Goal: Information Seeking & Learning: Find specific fact

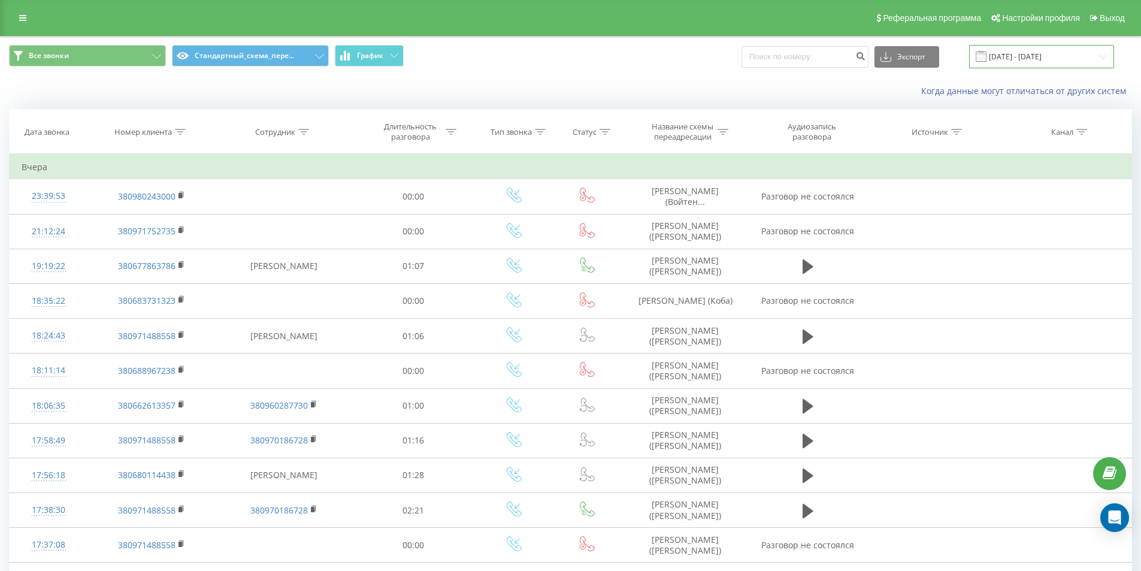
click at [1081, 53] on input "[DATE] - [DATE]" at bounding box center [1041, 56] width 145 height 23
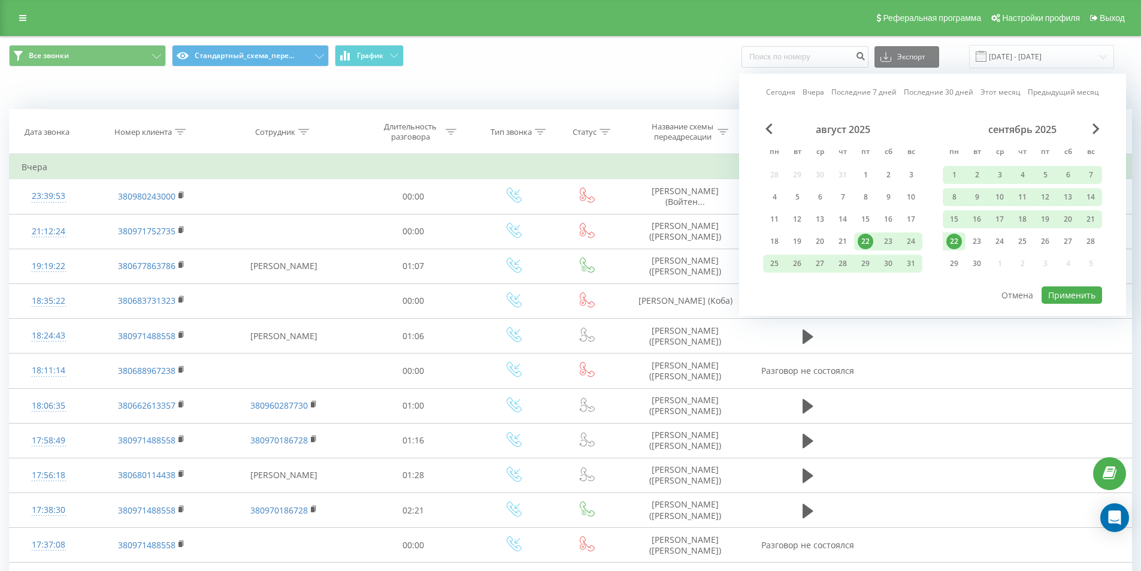
click at [953, 242] on div "22" at bounding box center [954, 242] width 16 height 16
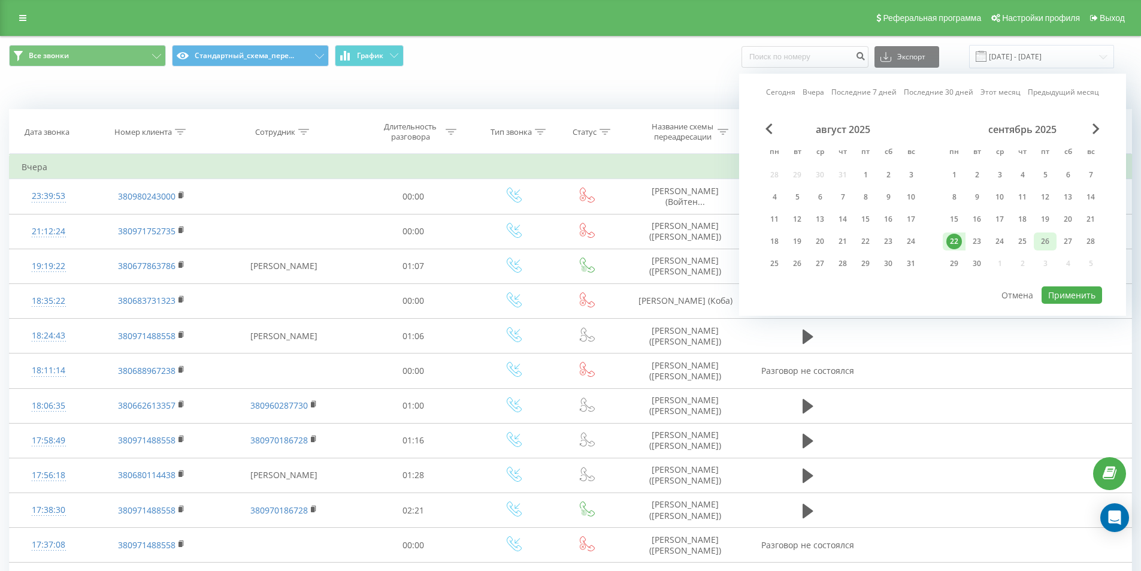
click at [1046, 238] on div "26" at bounding box center [1045, 242] width 16 height 16
click at [1073, 292] on button "Применить" at bounding box center [1071, 294] width 60 height 17
type input "22.09.2025 - 26.09.2025"
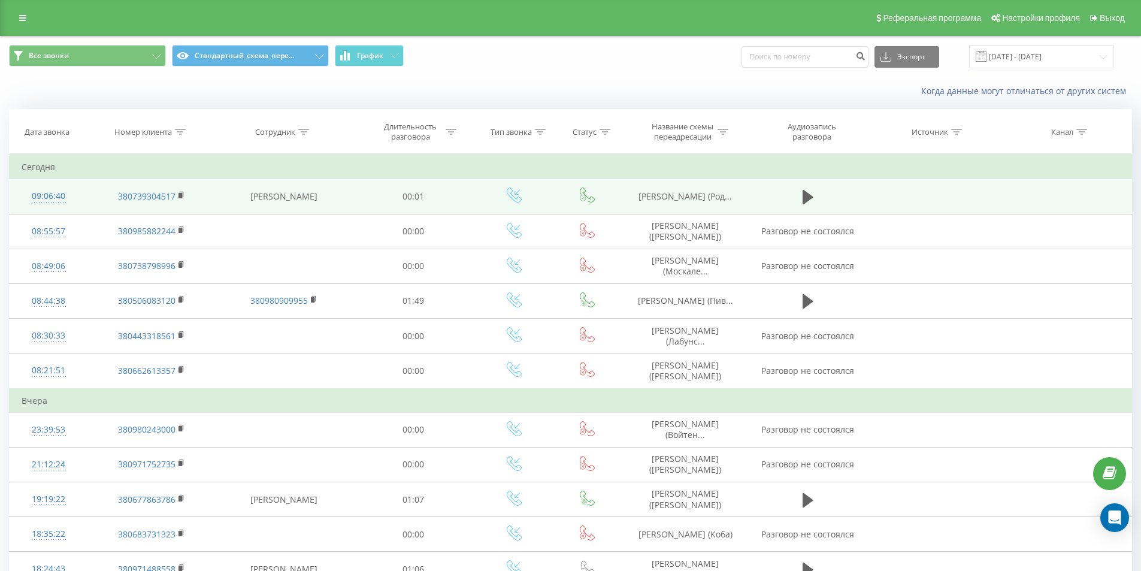
drag, startPoint x: 626, startPoint y: 187, endPoint x: 721, endPoint y: 201, distance: 96.2
click at [721, 201] on td "[PERSON_NAME] (Род..." at bounding box center [686, 196] width 128 height 35
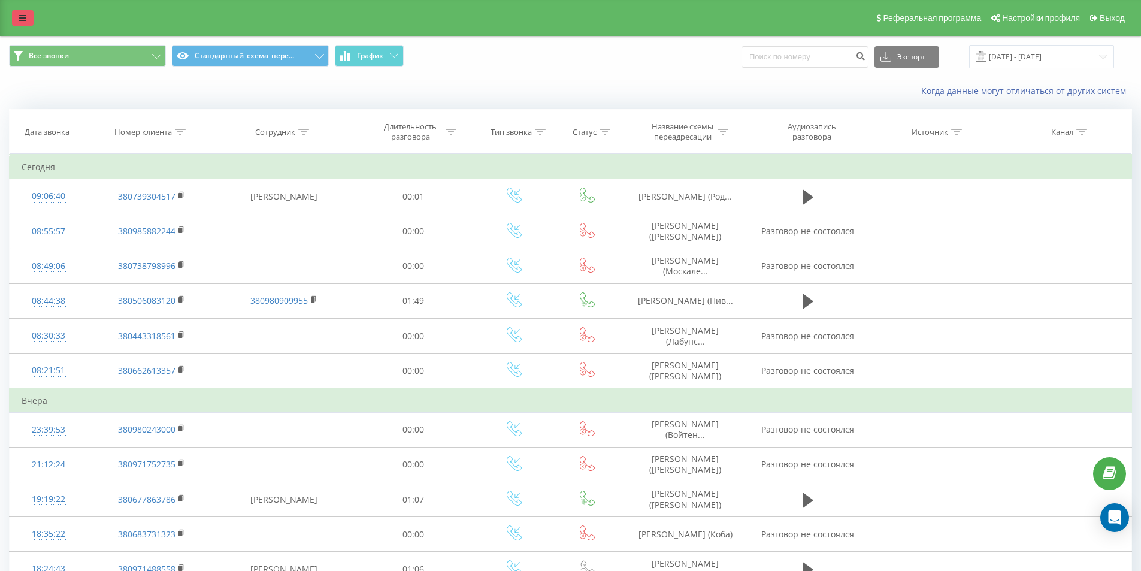
click at [25, 19] on icon at bounding box center [22, 18] width 7 height 8
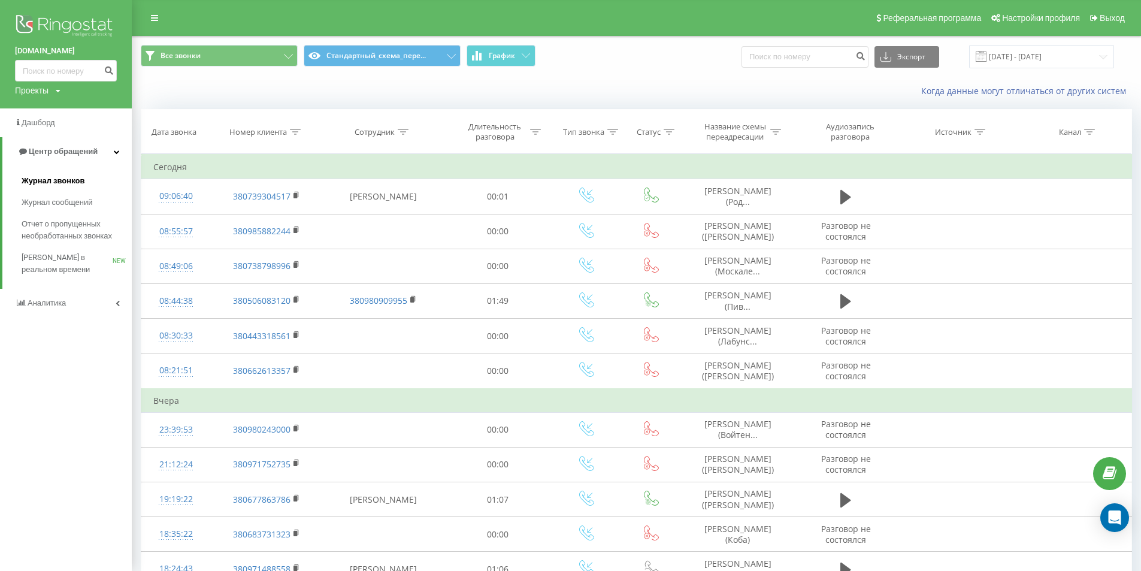
click at [71, 181] on span "Журнал звонков" at bounding box center [53, 181] width 63 height 12
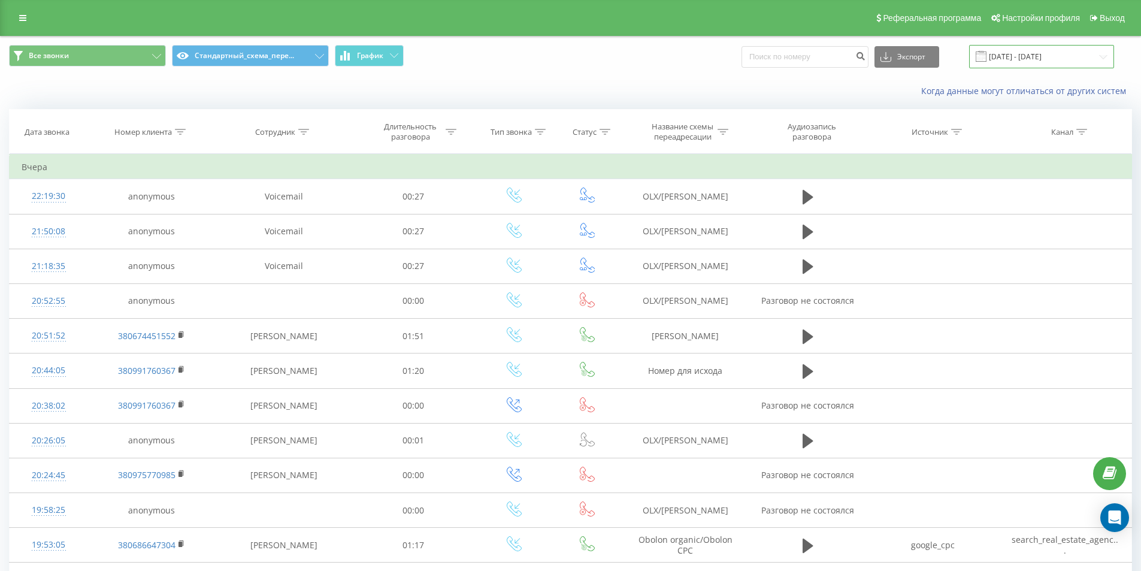
click at [1077, 52] on input "22.08.2025 - 22.09.2025" at bounding box center [1041, 56] width 145 height 23
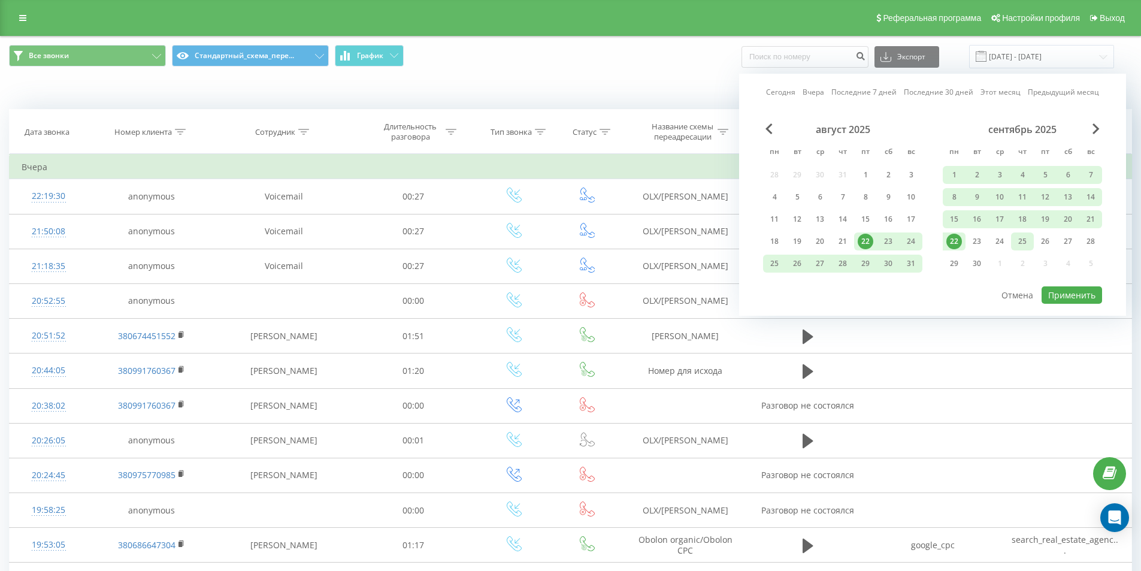
click at [1032, 241] on div "25" at bounding box center [1022, 241] width 23 height 18
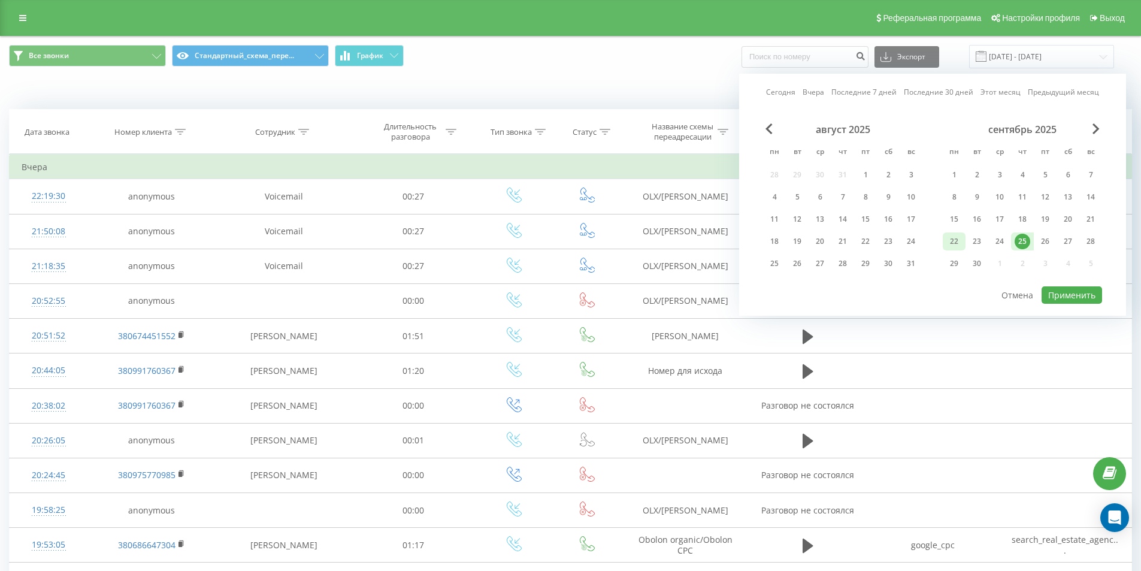
click at [954, 238] on div "22" at bounding box center [954, 242] width 16 height 16
click at [1070, 293] on button "Применить" at bounding box center [1071, 294] width 60 height 17
type input "[DATE] - [DATE]"
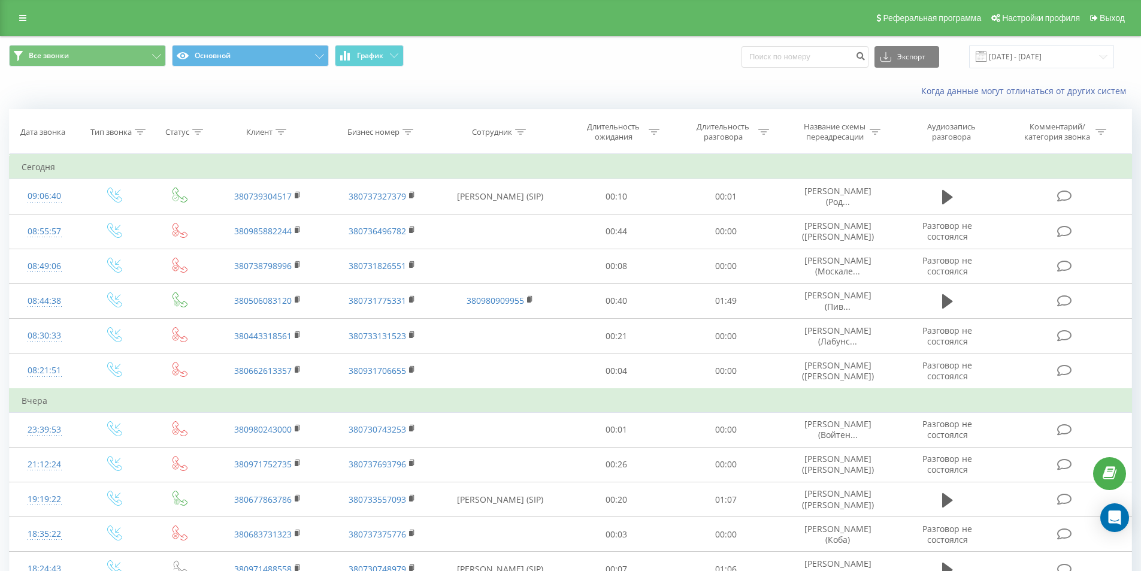
drag, startPoint x: 1092, startPoint y: 158, endPoint x: 846, endPoint y: 160, distance: 246.7
click at [846, 160] on td "Сегодня" at bounding box center [571, 167] width 1122 height 24
click at [640, 81] on div "Когда данные могут отличаться от других систем" at bounding box center [571, 91] width 1140 height 29
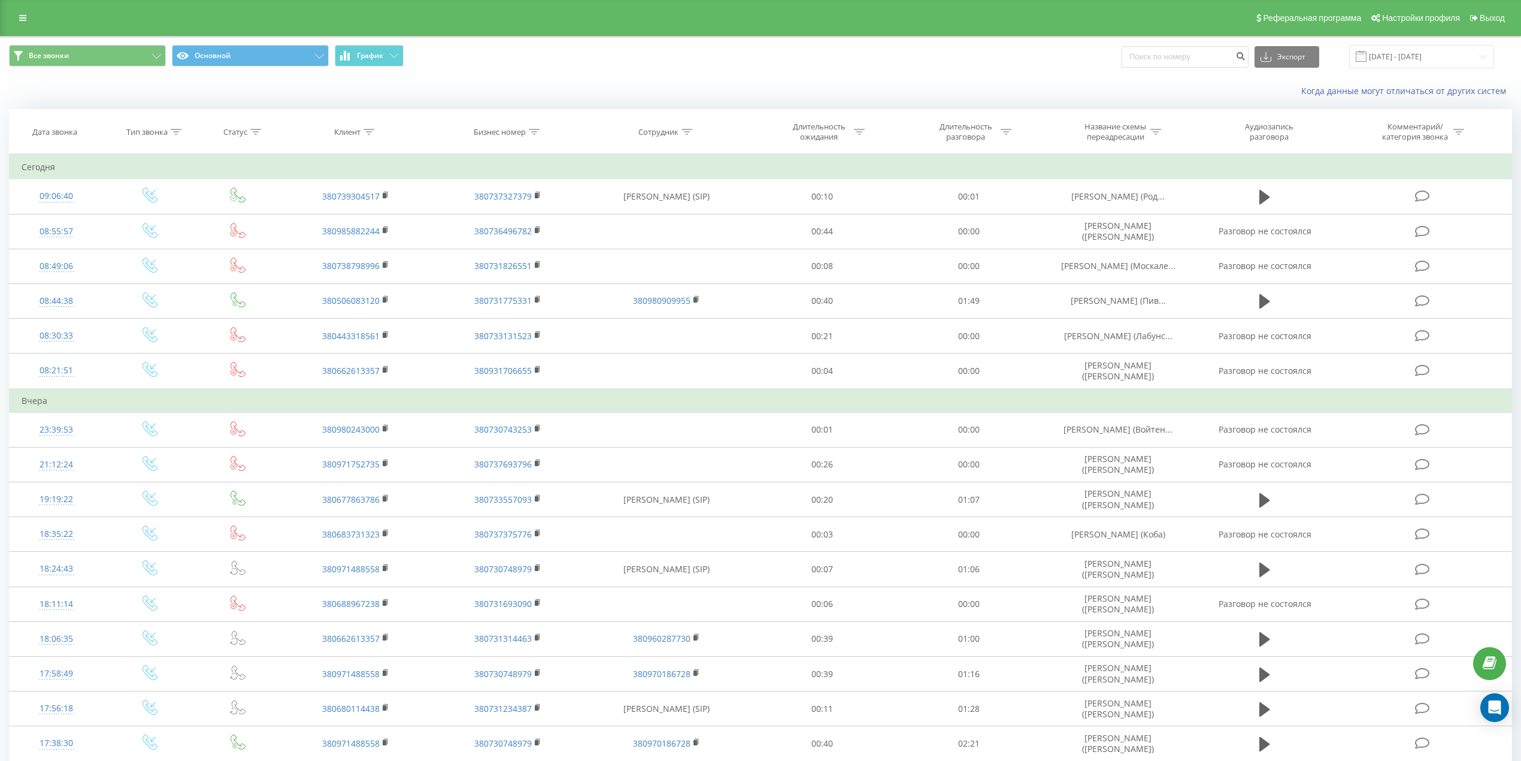
drag, startPoint x: 1147, startPoint y: 2, endPoint x: 849, endPoint y: 56, distance: 303.1
click at [849, 56] on div "Все звонки Основной График Экспорт .csv .xls .xlsx 23.08.2025 - 23.09.2025" at bounding box center [760, 56] width 1503 height 23
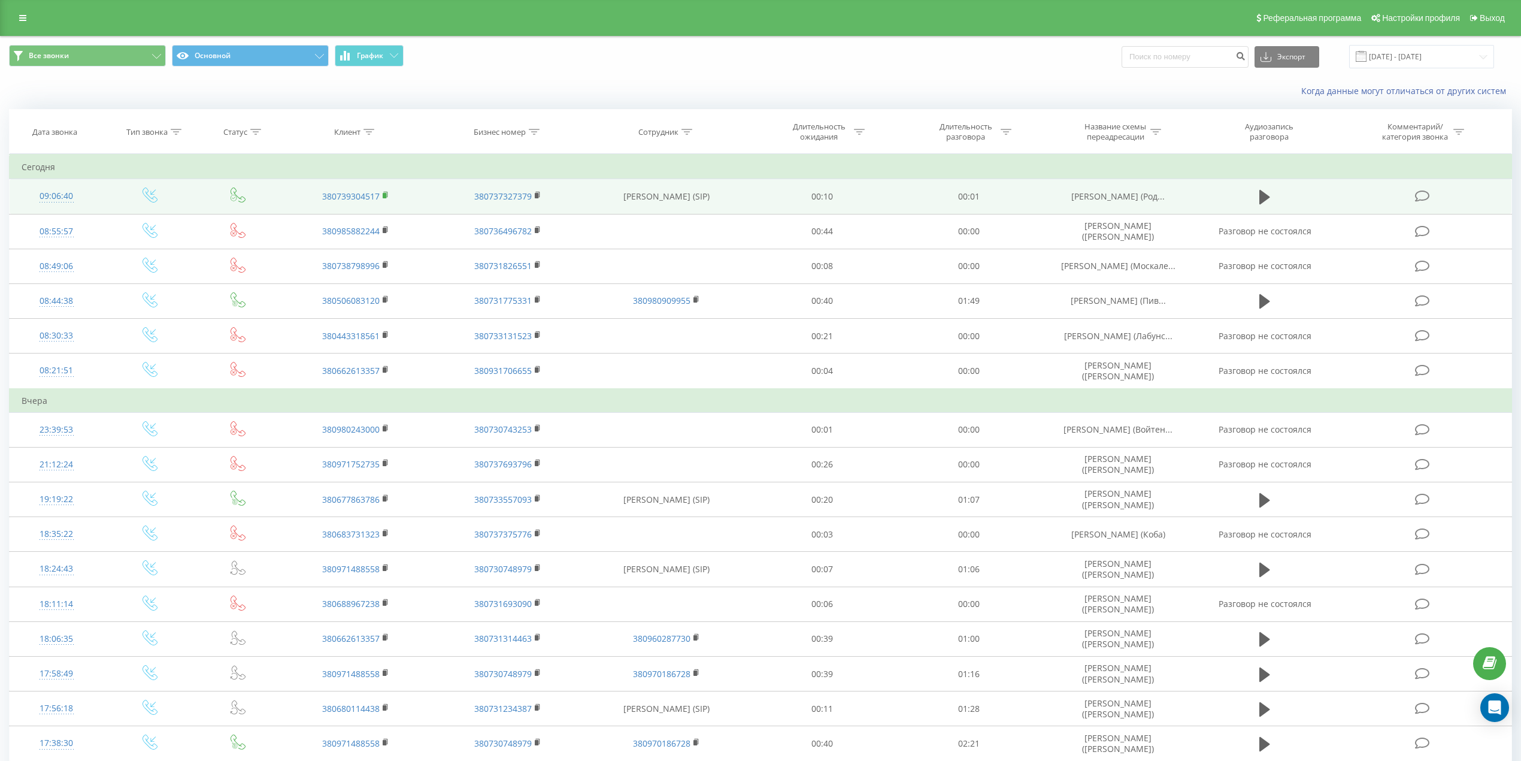
click at [384, 198] on rect at bounding box center [385, 195] width 4 height 5
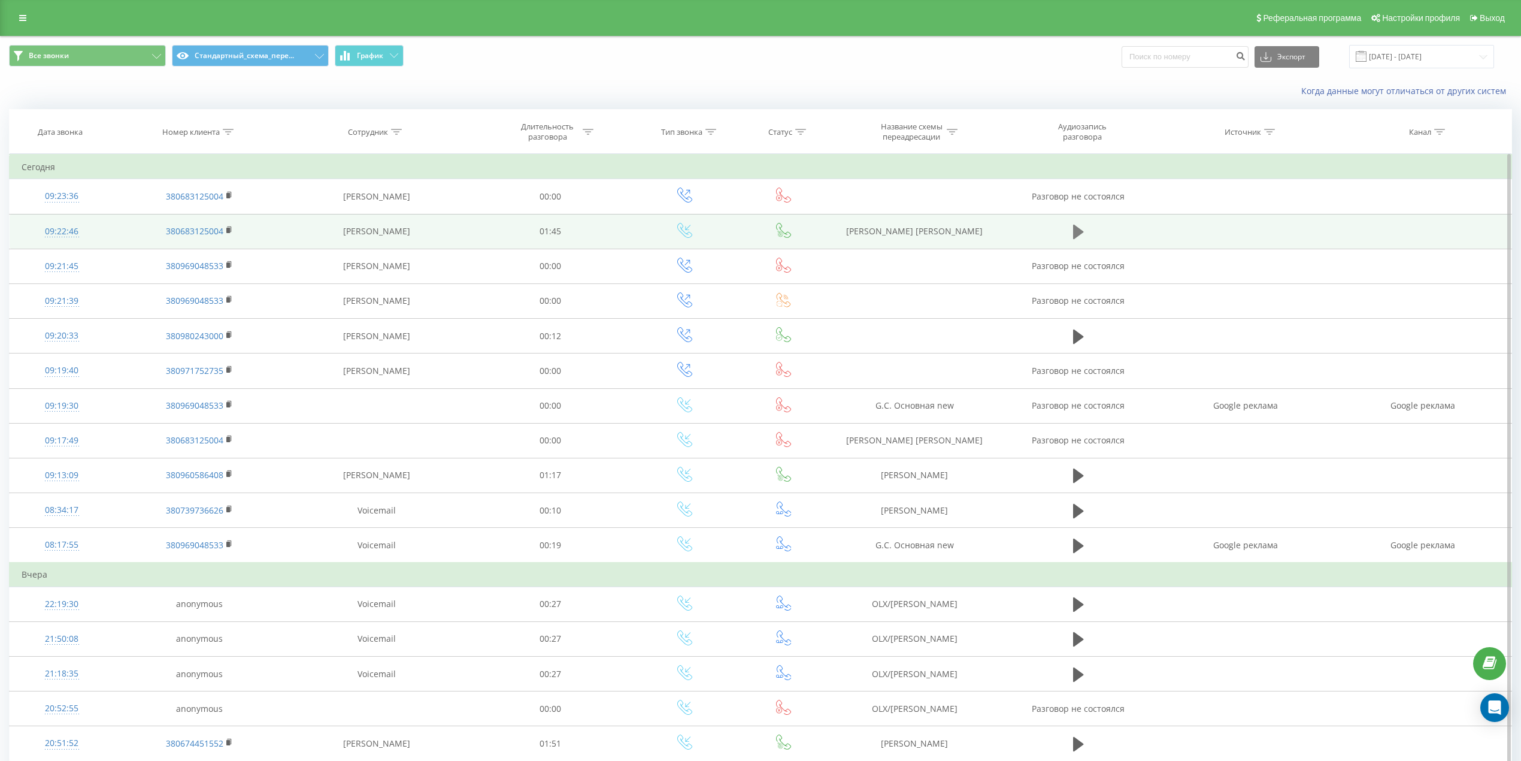
click at [1083, 235] on icon at bounding box center [1078, 231] width 11 height 17
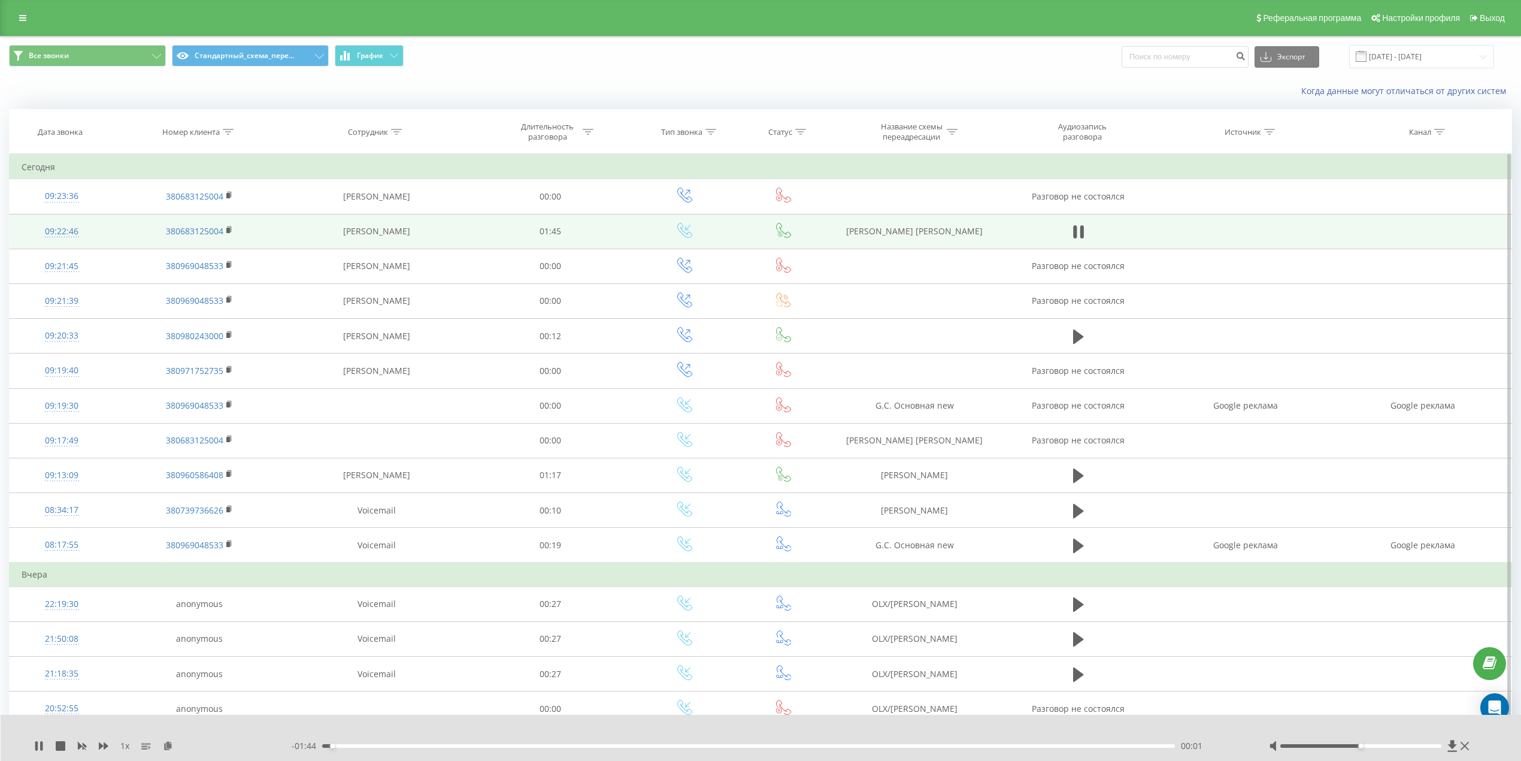
click at [401, 750] on div "- 01:44 00:01 00:01" at bounding box center [765, 746] width 947 height 12
click at [355, 749] on div "- 01:43 00:02 00:02" at bounding box center [765, 746] width 947 height 12
click at [389, 750] on div "- 01:42 00:02 00:02" at bounding box center [765, 746] width 947 height 12
drag, startPoint x: 355, startPoint y: 744, endPoint x: 434, endPoint y: 746, distance: 78.5
click at [434, 746] on div "00:13" at bounding box center [748, 746] width 853 height 4
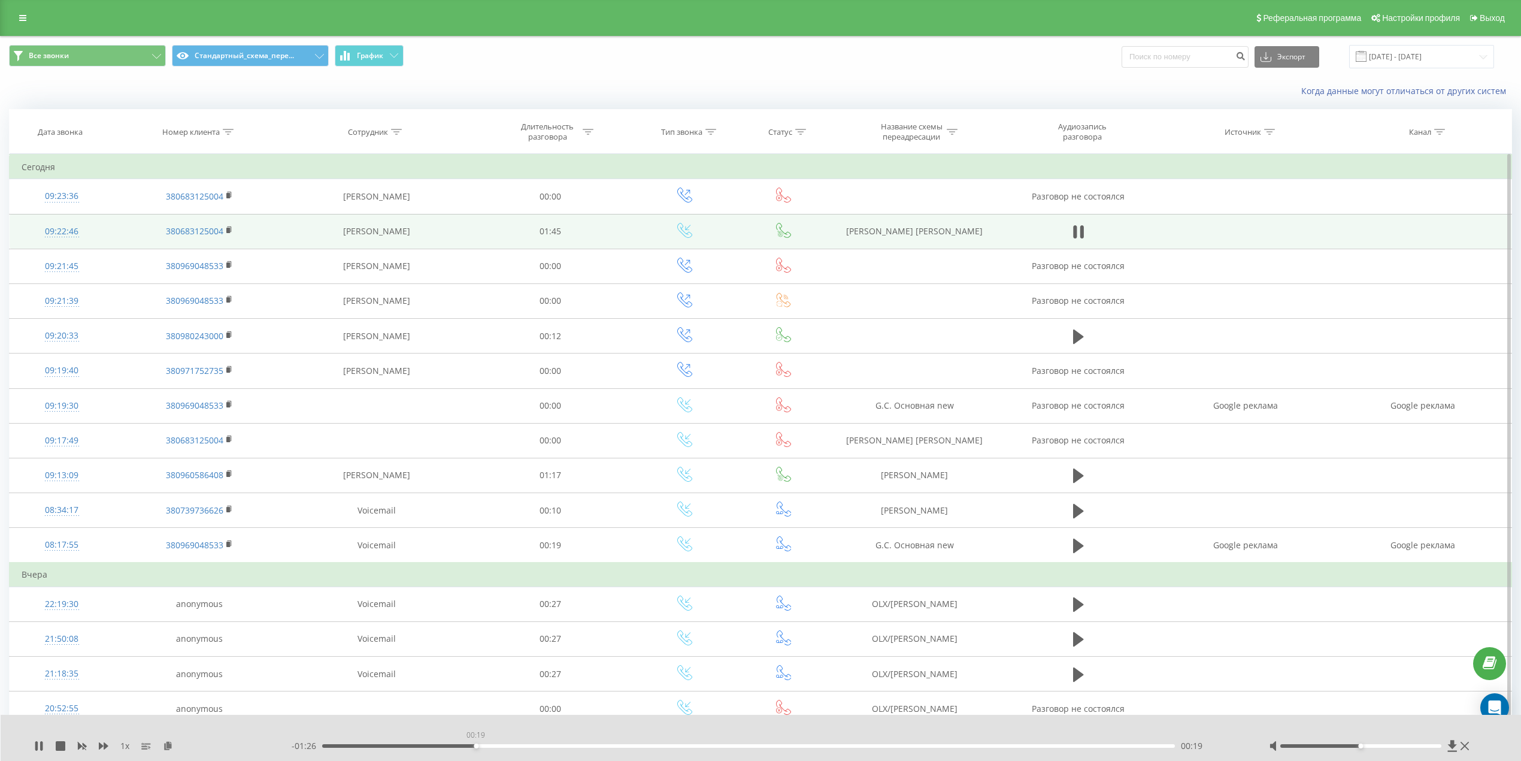
click at [476, 746] on div "00:19" at bounding box center [748, 746] width 853 height 4
click at [542, 748] on div "- 01:21 00:23 00:23" at bounding box center [765, 746] width 947 height 12
drag, startPoint x: 544, startPoint y: 746, endPoint x: 558, endPoint y: 743, distance: 14.2
click at [558, 743] on div "00:29" at bounding box center [558, 745] width 5 height 5
click at [231, 231] on icon at bounding box center [229, 230] width 7 height 8
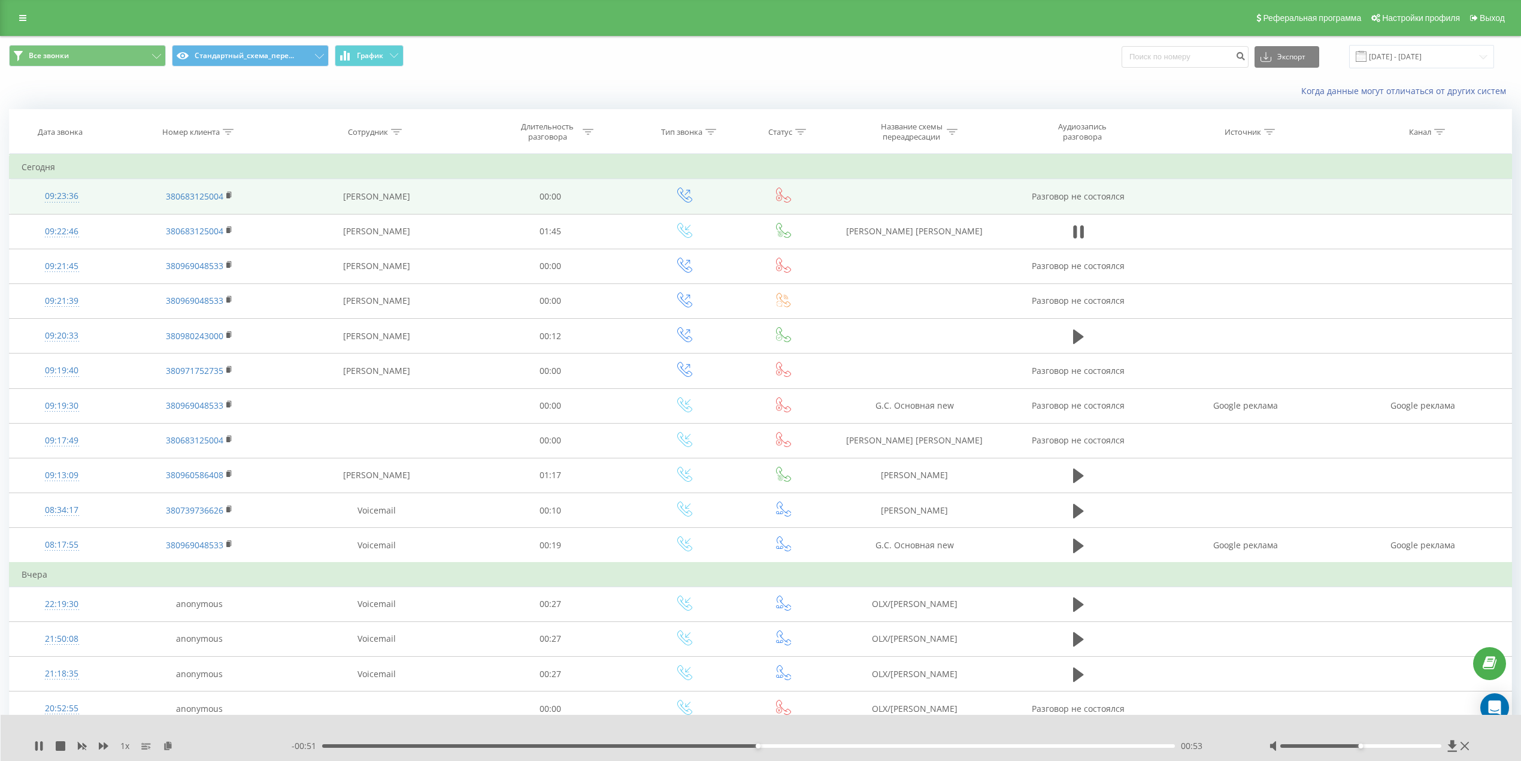
drag, startPoint x: 1074, startPoint y: 229, endPoint x: 1056, endPoint y: 202, distance: 31.6
click at [1076, 228] on icon at bounding box center [1075, 231] width 4 height 13
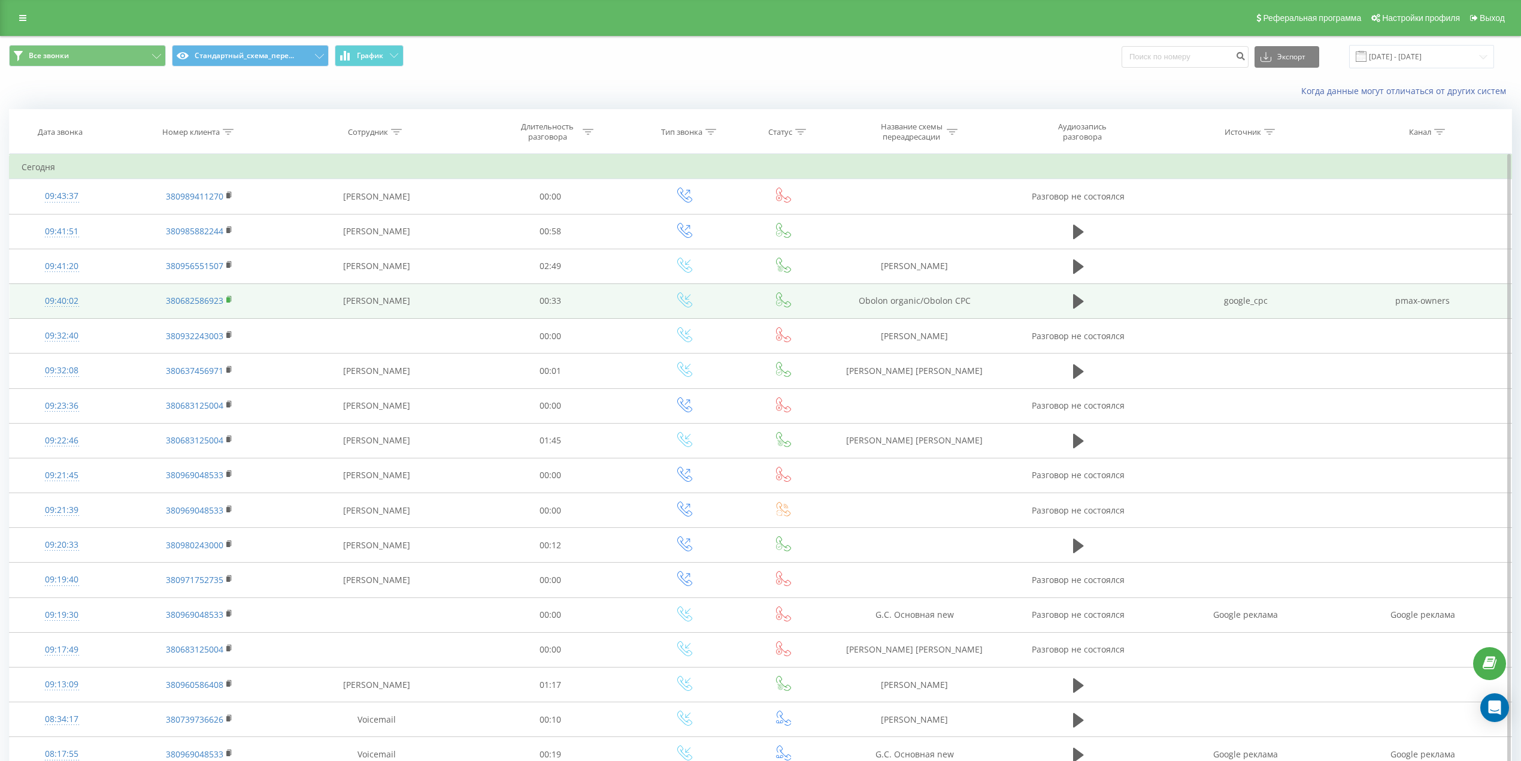
click at [228, 298] on icon at bounding box center [229, 299] width 7 height 8
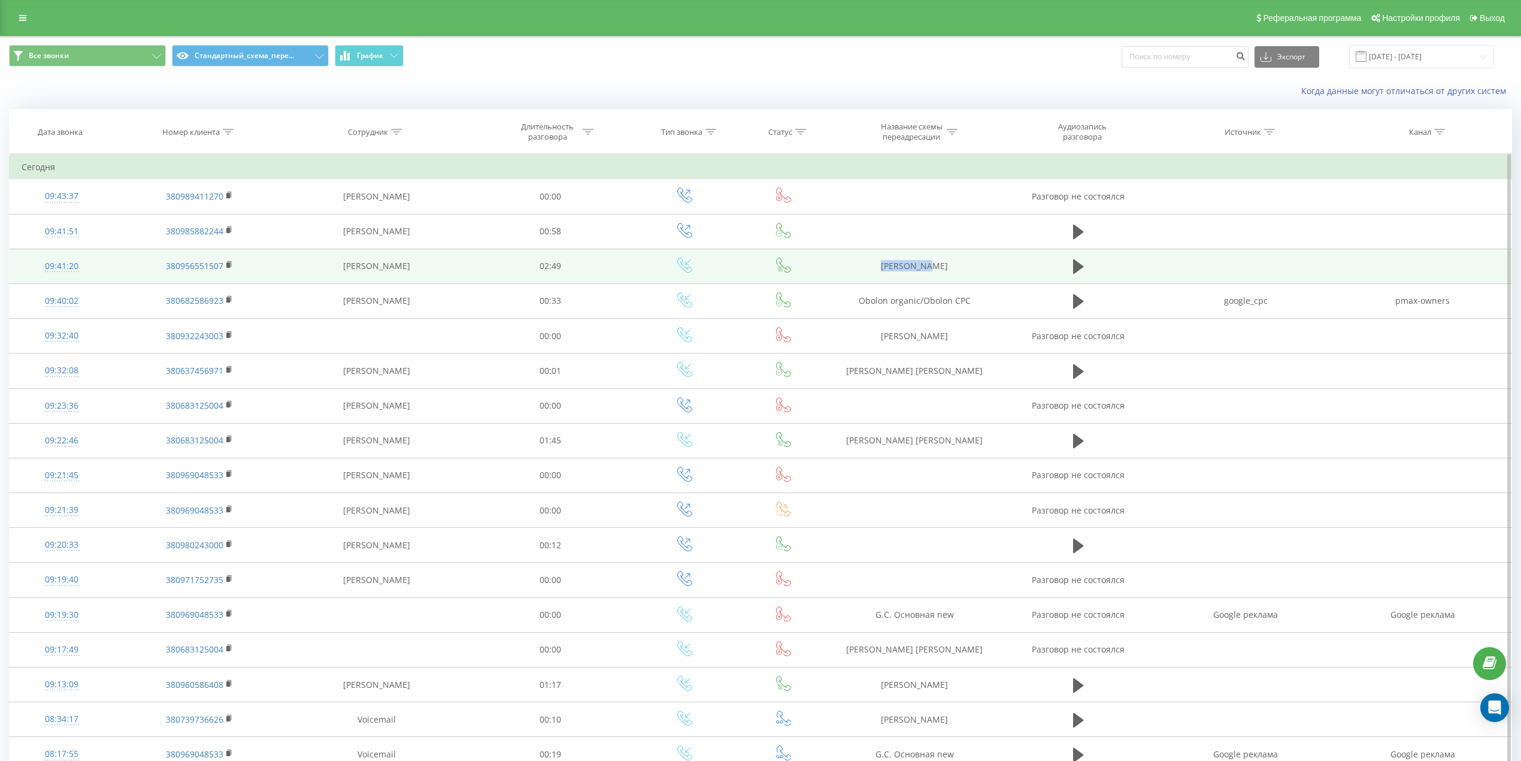
drag, startPoint x: 964, startPoint y: 262, endPoint x: 879, endPoint y: 262, distance: 84.4
click at [879, 262] on td "ОLX Шевчук" at bounding box center [914, 266] width 171 height 35
click at [1077, 267] on icon at bounding box center [1078, 266] width 11 height 14
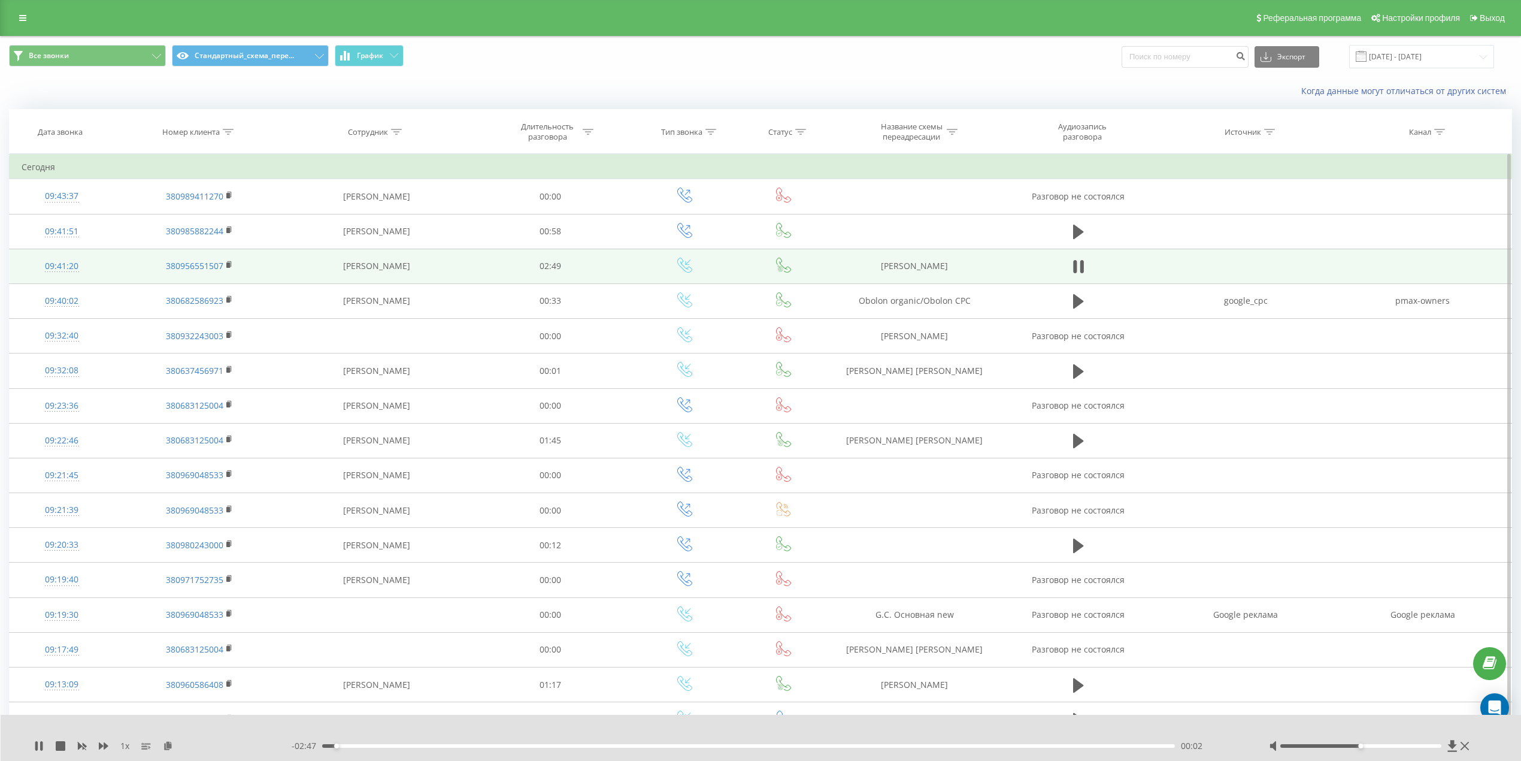
click at [376, 750] on div "- 02:47 00:02 00:02" at bounding box center [765, 746] width 947 height 12
click at [388, 747] on div "00:13" at bounding box center [748, 746] width 853 height 4
click at [1070, 265] on button at bounding box center [1079, 267] width 18 height 18
click at [228, 266] on rect at bounding box center [228, 264] width 4 height 5
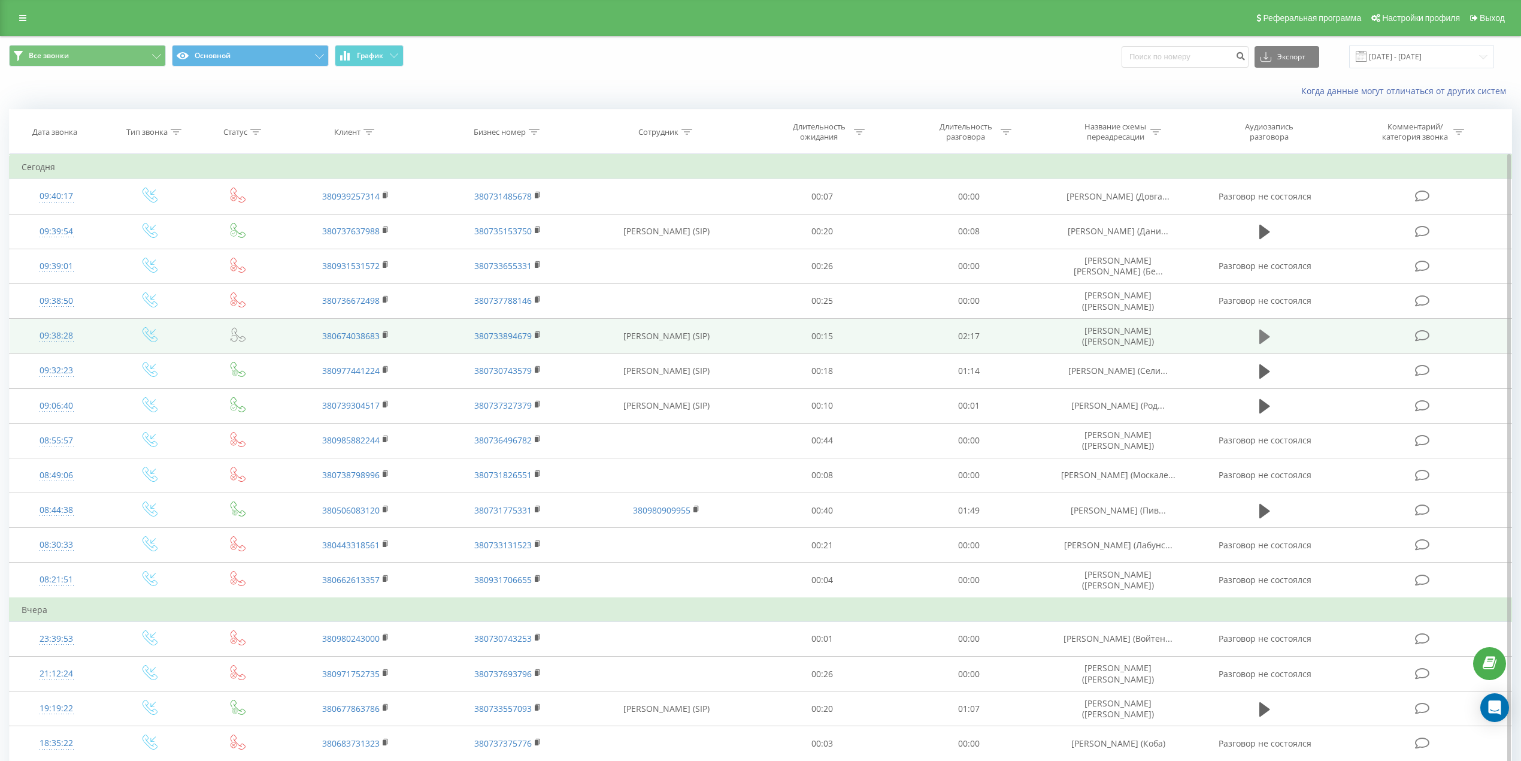
click at [1261, 337] on icon at bounding box center [1264, 336] width 11 height 14
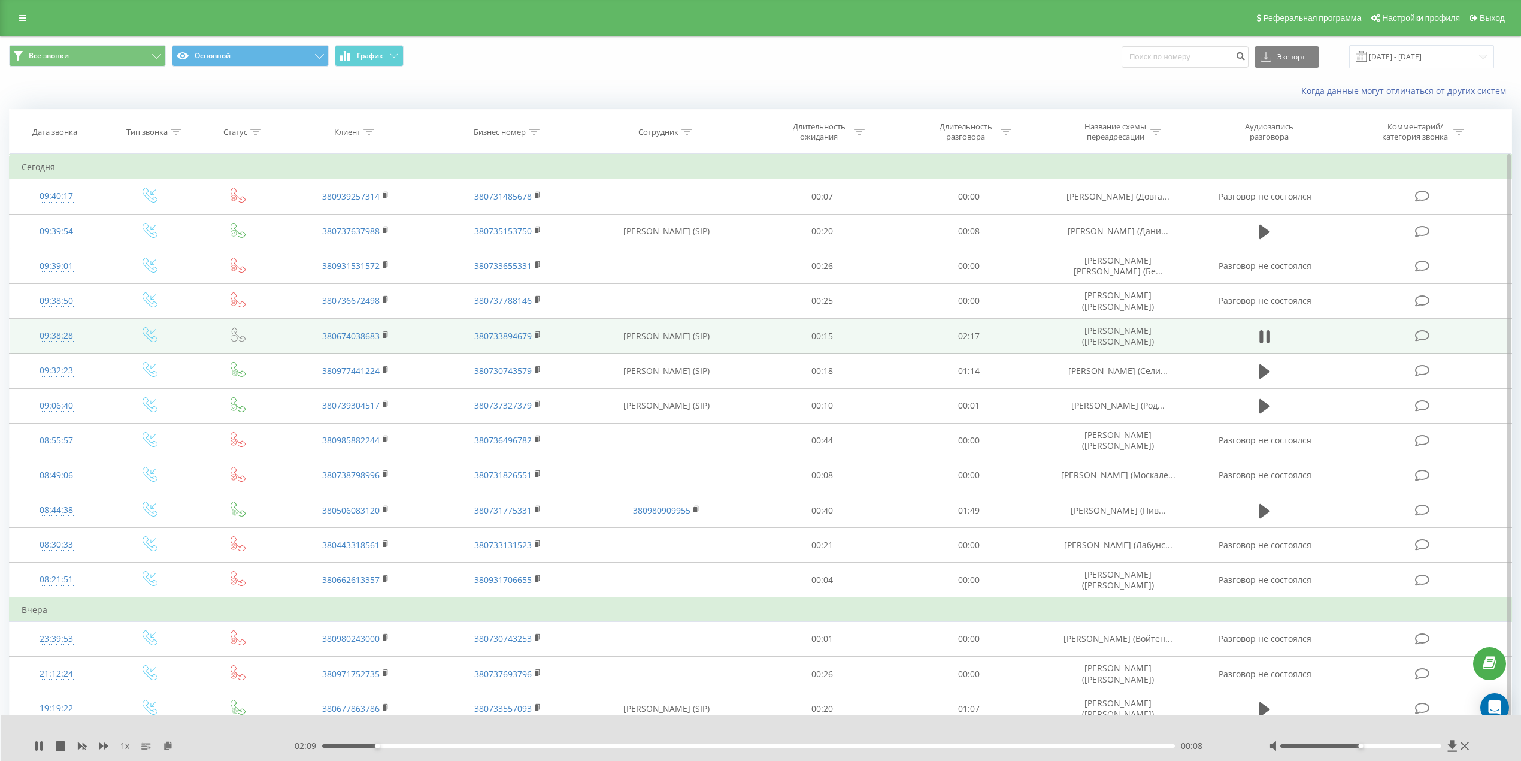
click at [32, 744] on div "1 x - 02:09 00:08 00:08" at bounding box center [761, 737] width 1521 height 46
click at [40, 743] on icon at bounding box center [39, 746] width 10 height 10
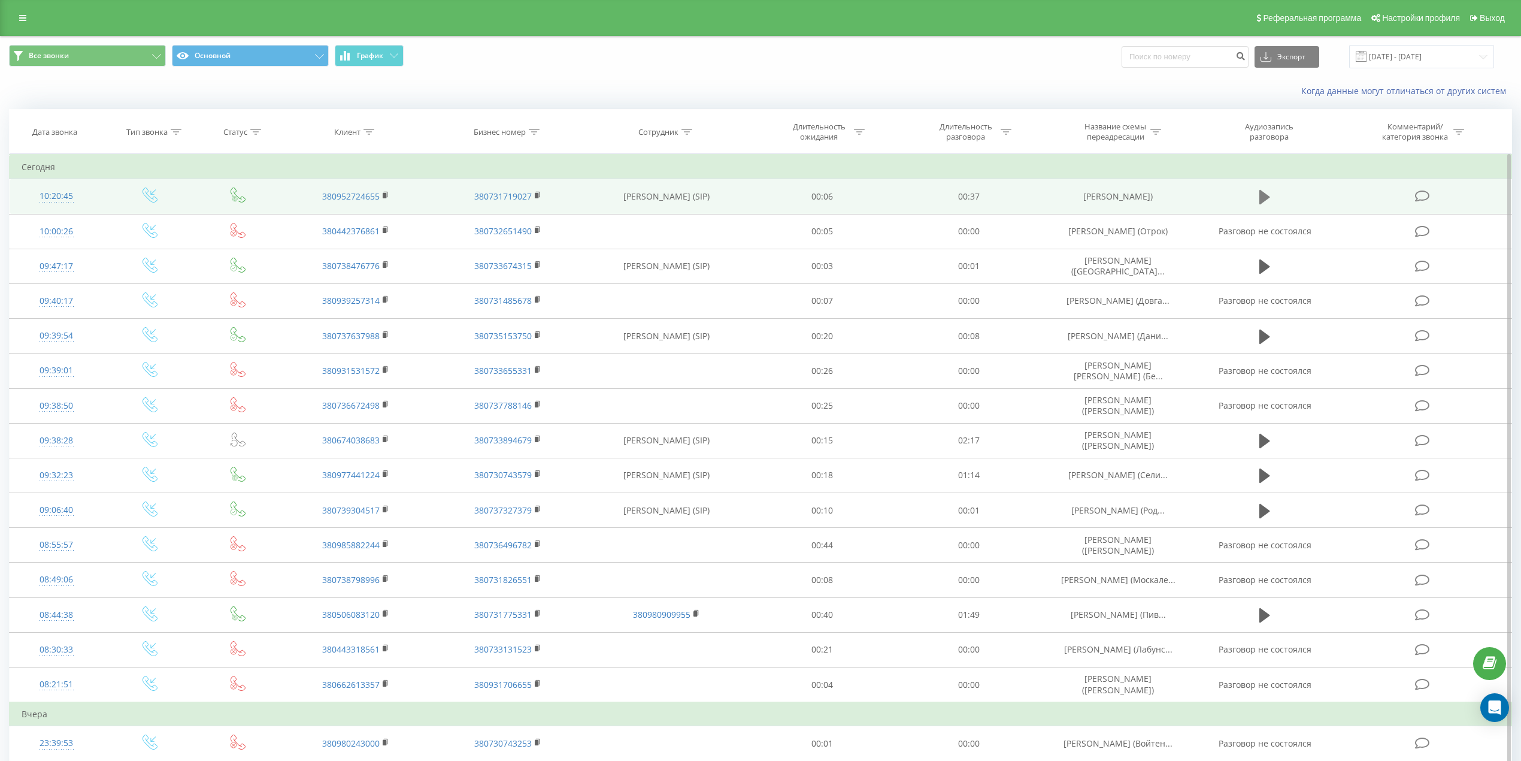
click at [1256, 193] on button at bounding box center [1265, 197] width 18 height 18
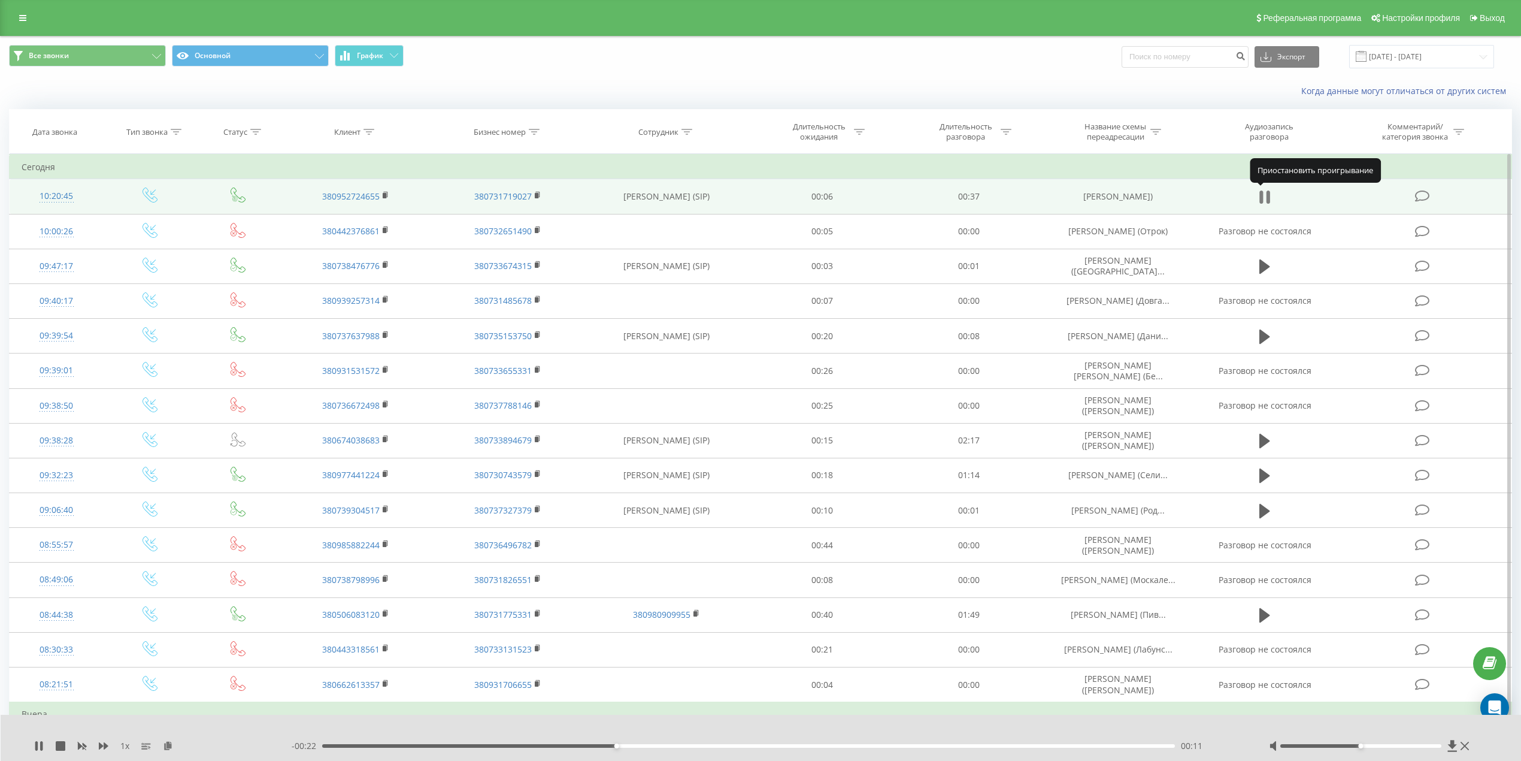
click at [1265, 194] on icon at bounding box center [1264, 197] width 11 height 17
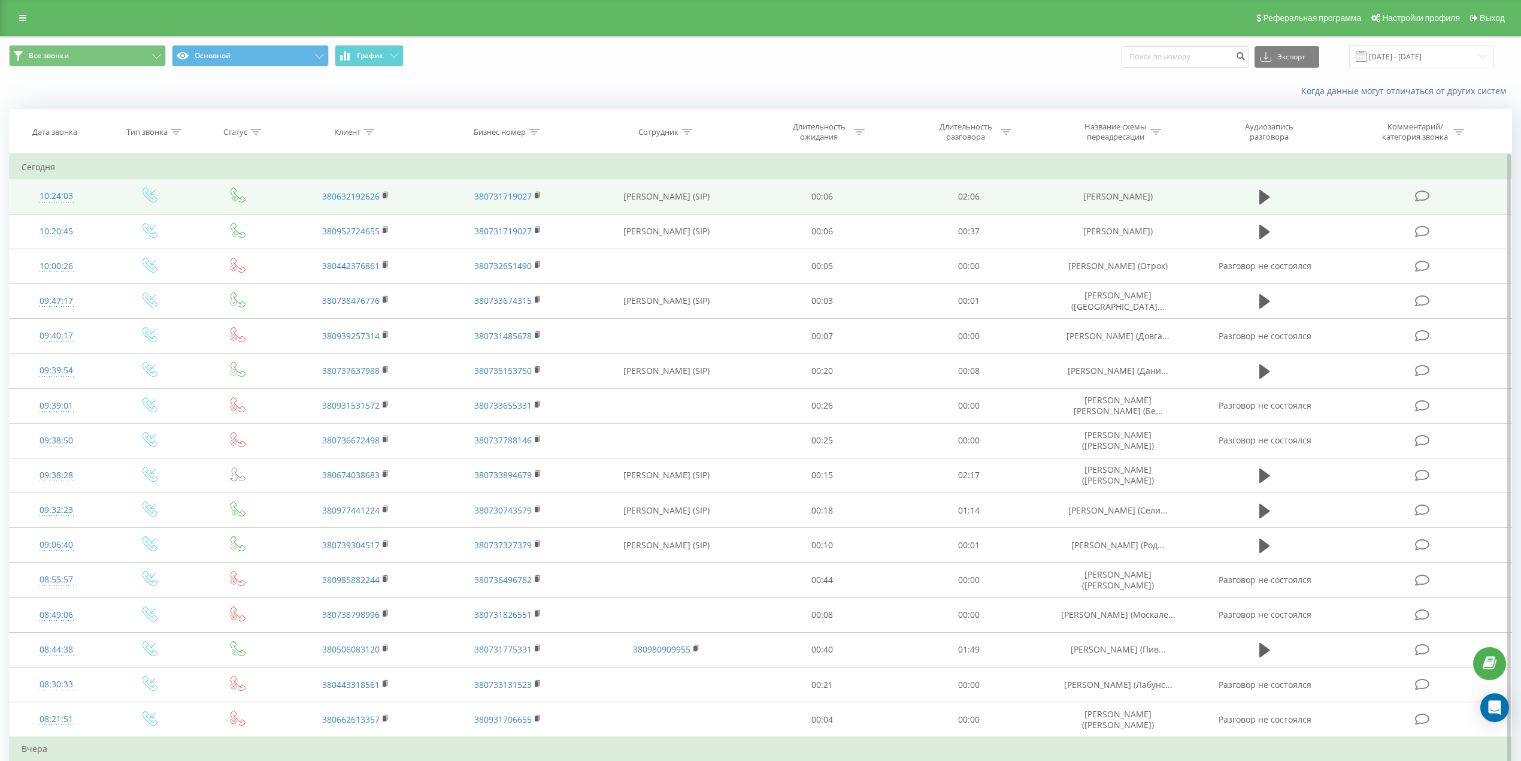
click at [381, 196] on td "380632192626" at bounding box center [355, 196] width 153 height 35
click at [388, 191] on icon at bounding box center [386, 195] width 7 height 8
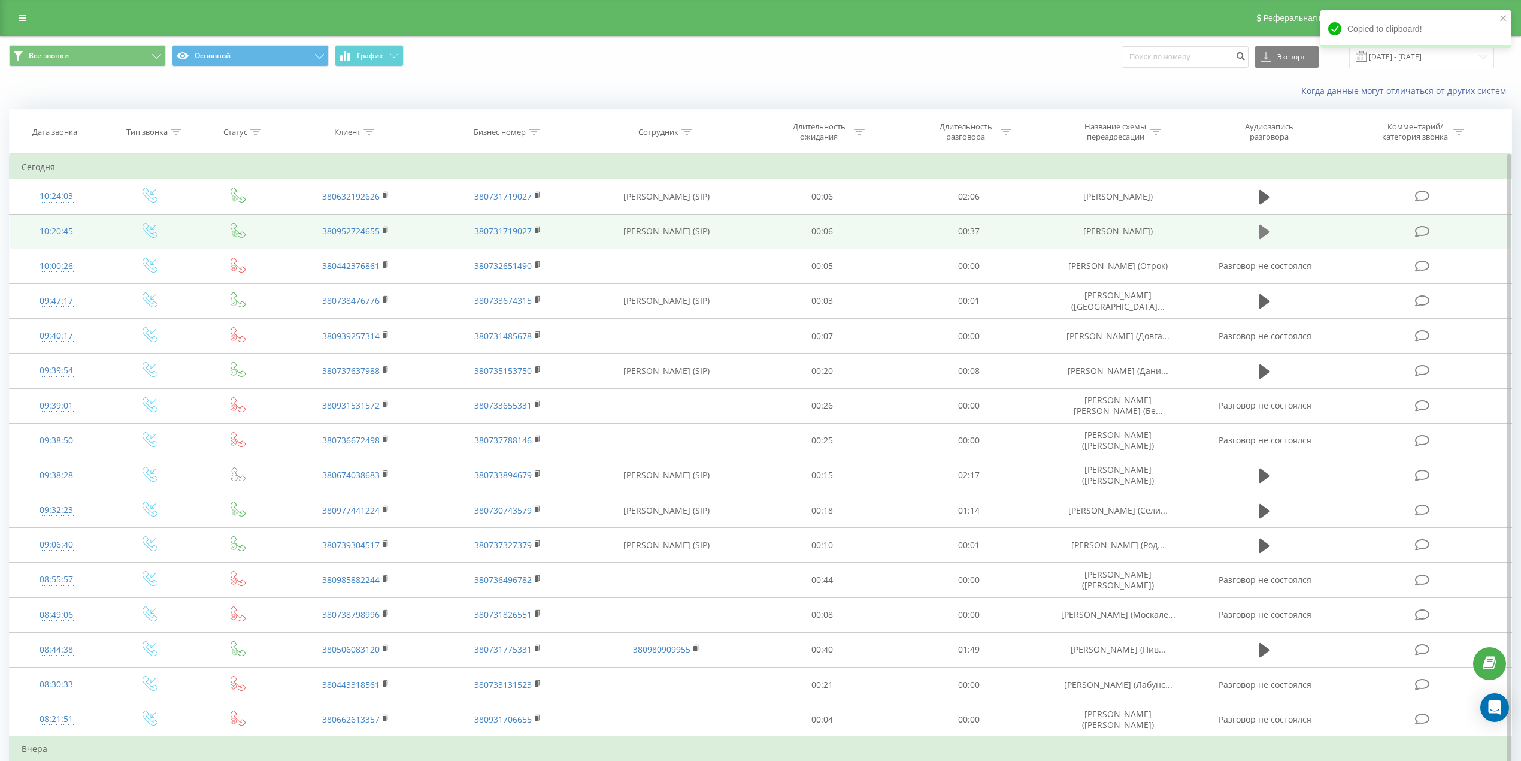
click at [1264, 234] on icon at bounding box center [1264, 232] width 11 height 14
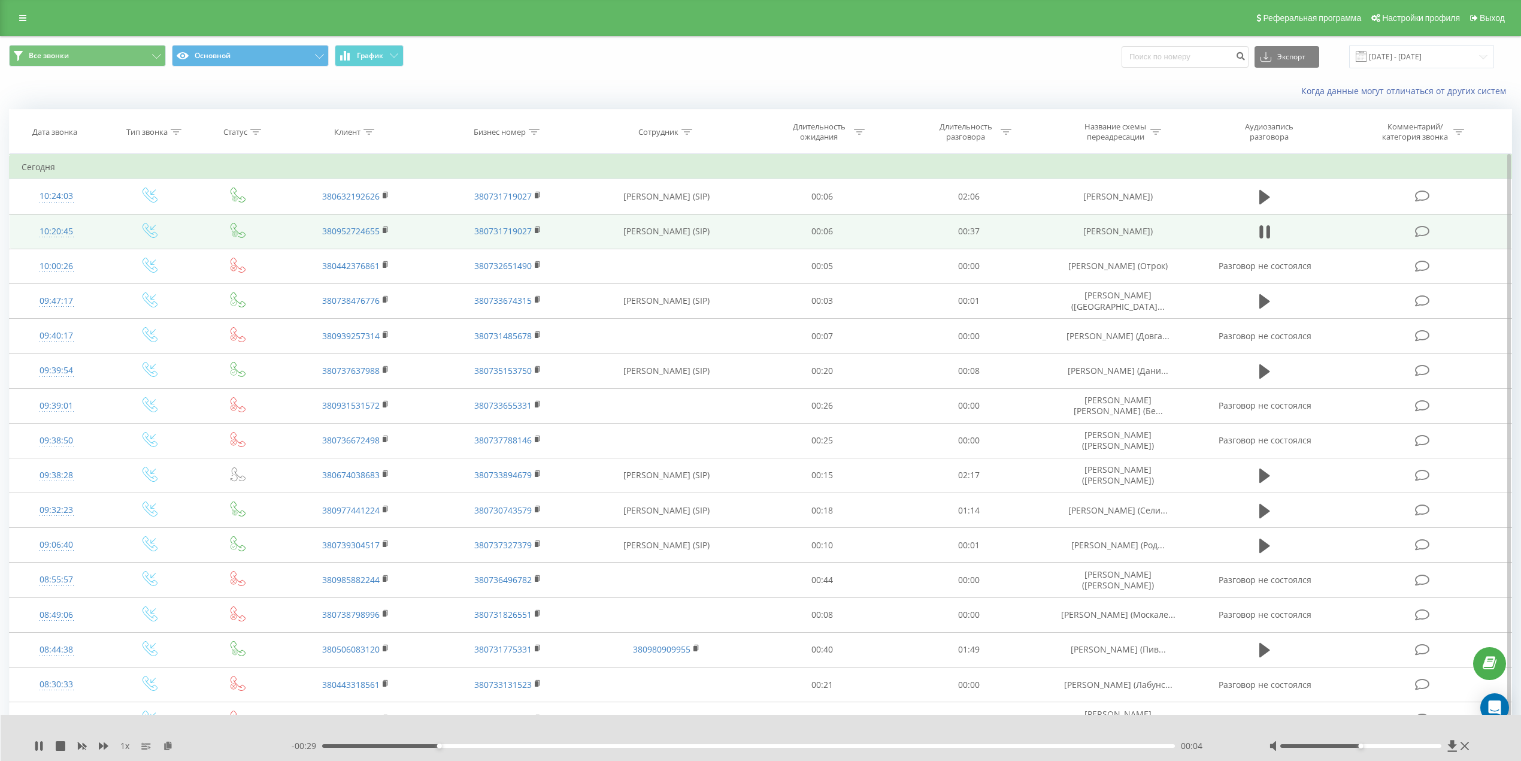
click at [1264, 234] on icon at bounding box center [1264, 231] width 11 height 17
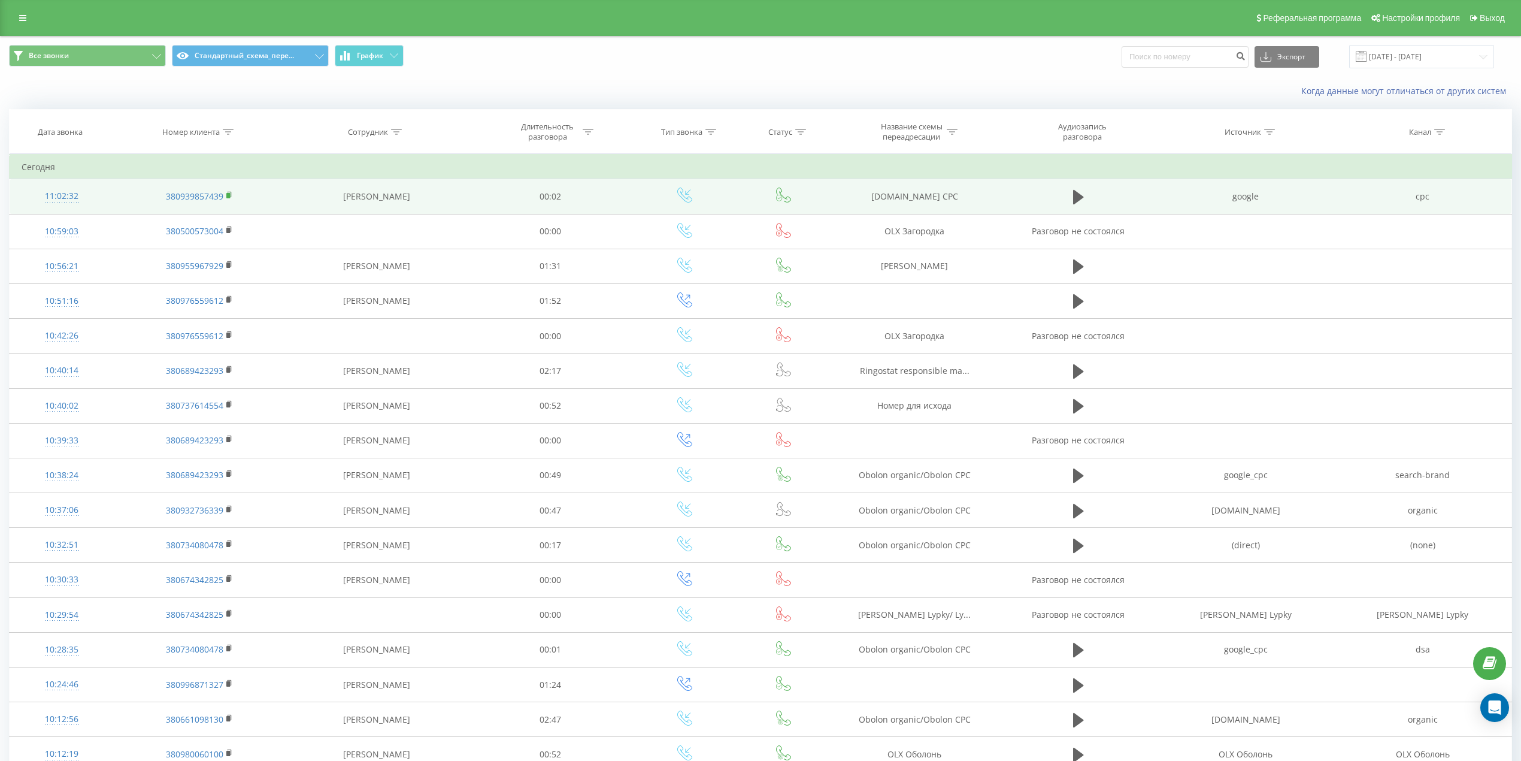
click at [231, 193] on icon at bounding box center [229, 195] width 7 height 8
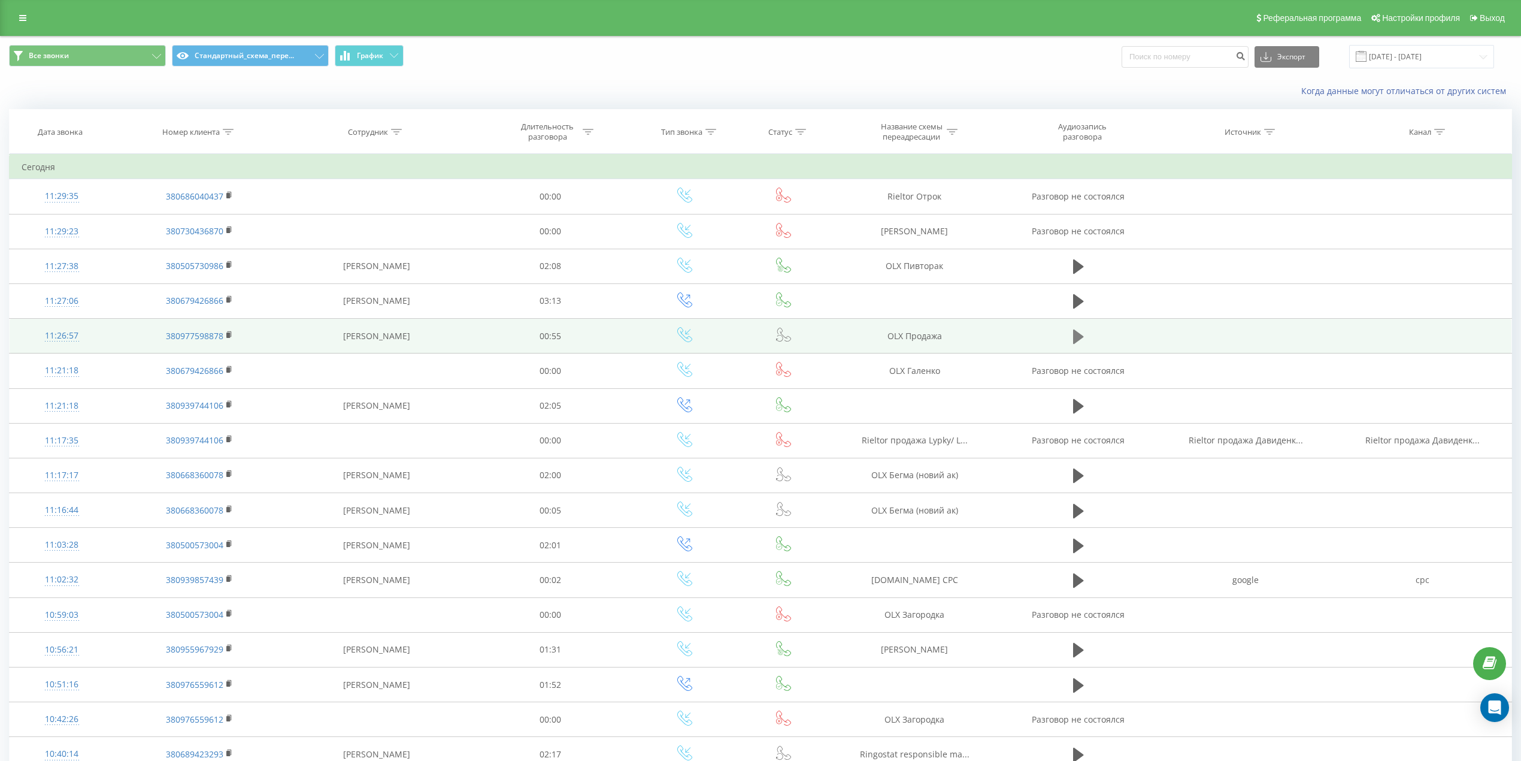
click at [1070, 341] on button at bounding box center [1079, 337] width 18 height 18
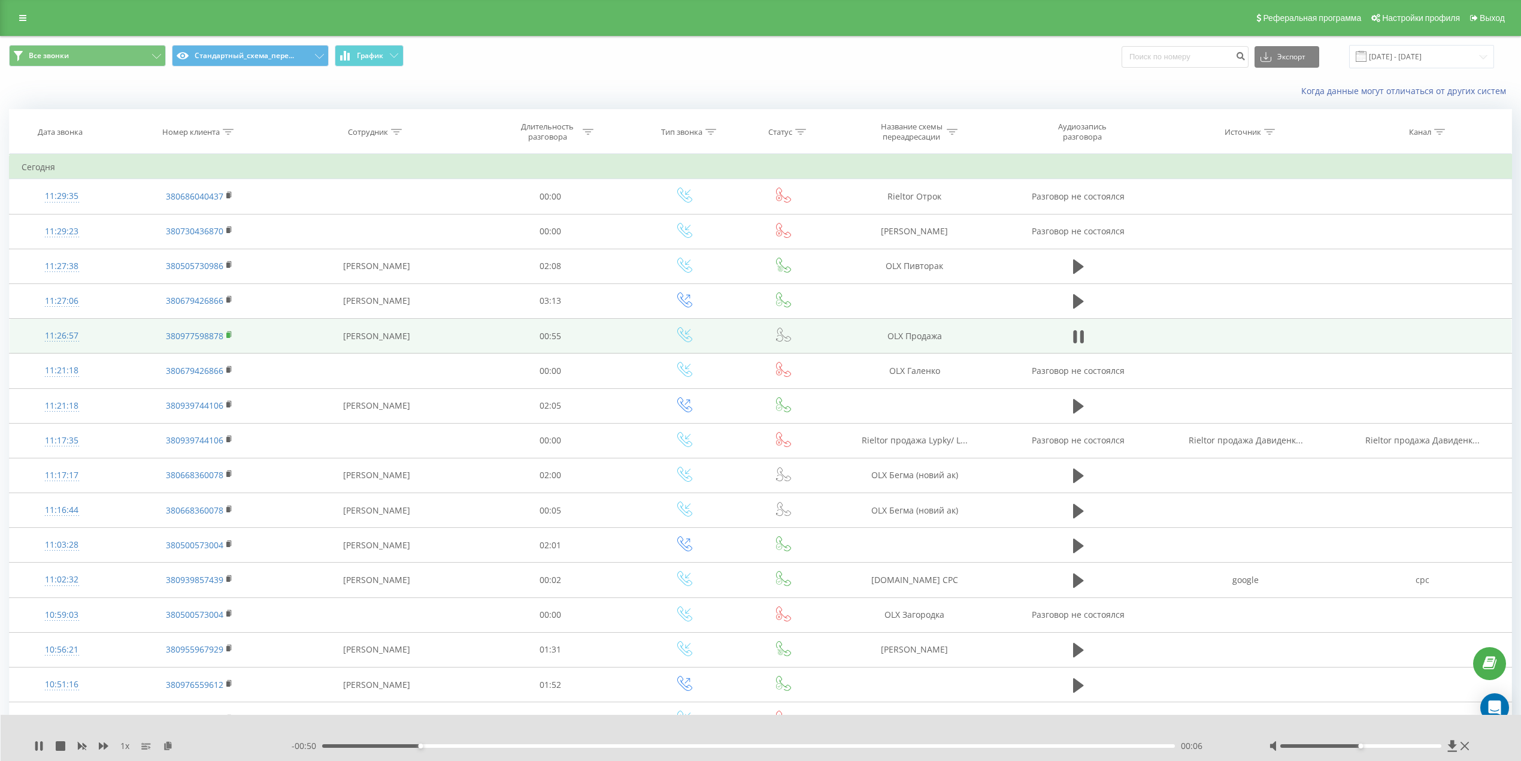
click at [230, 338] on rect at bounding box center [228, 334] width 4 height 5
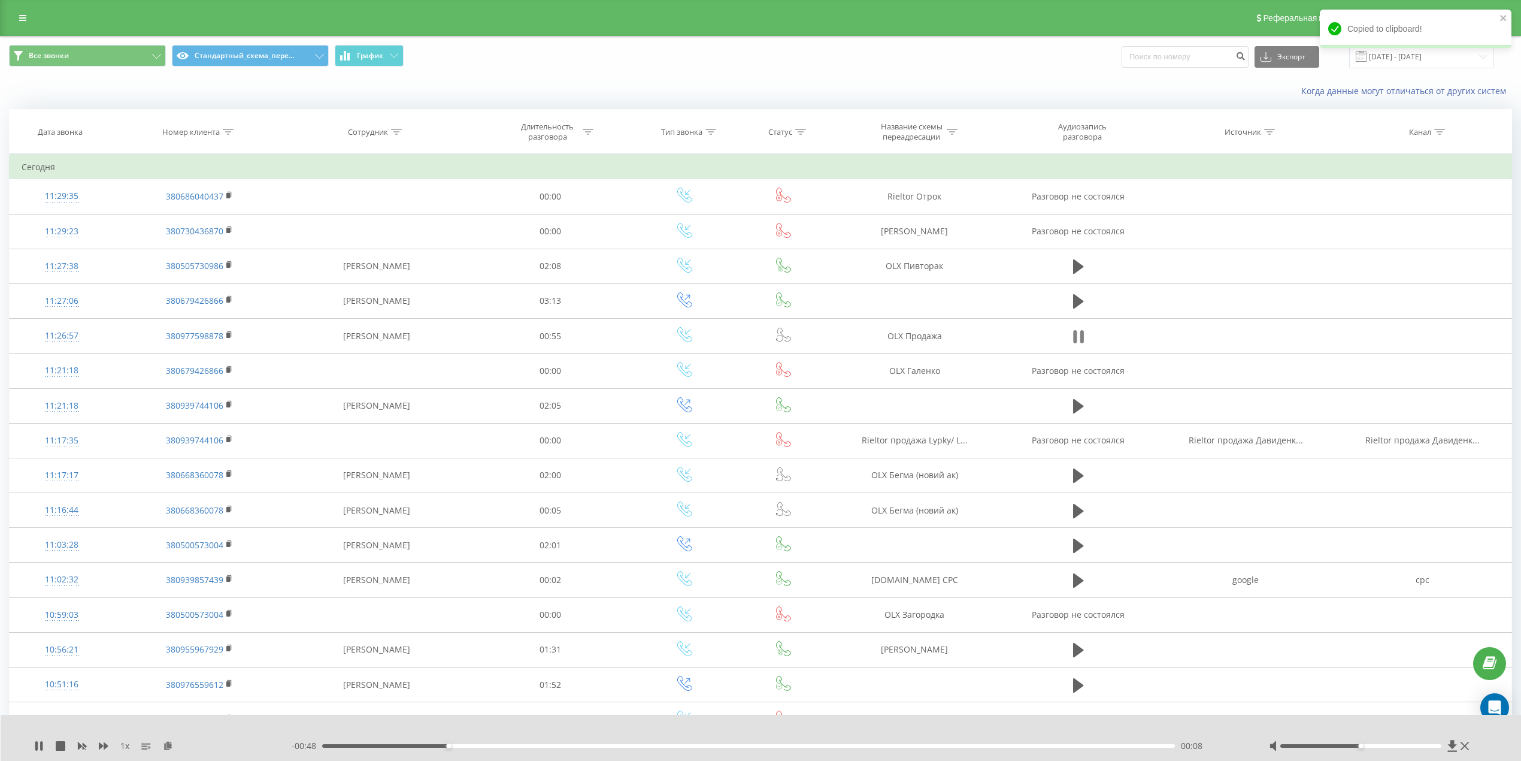
click at [1076, 336] on icon at bounding box center [1075, 336] width 4 height 13
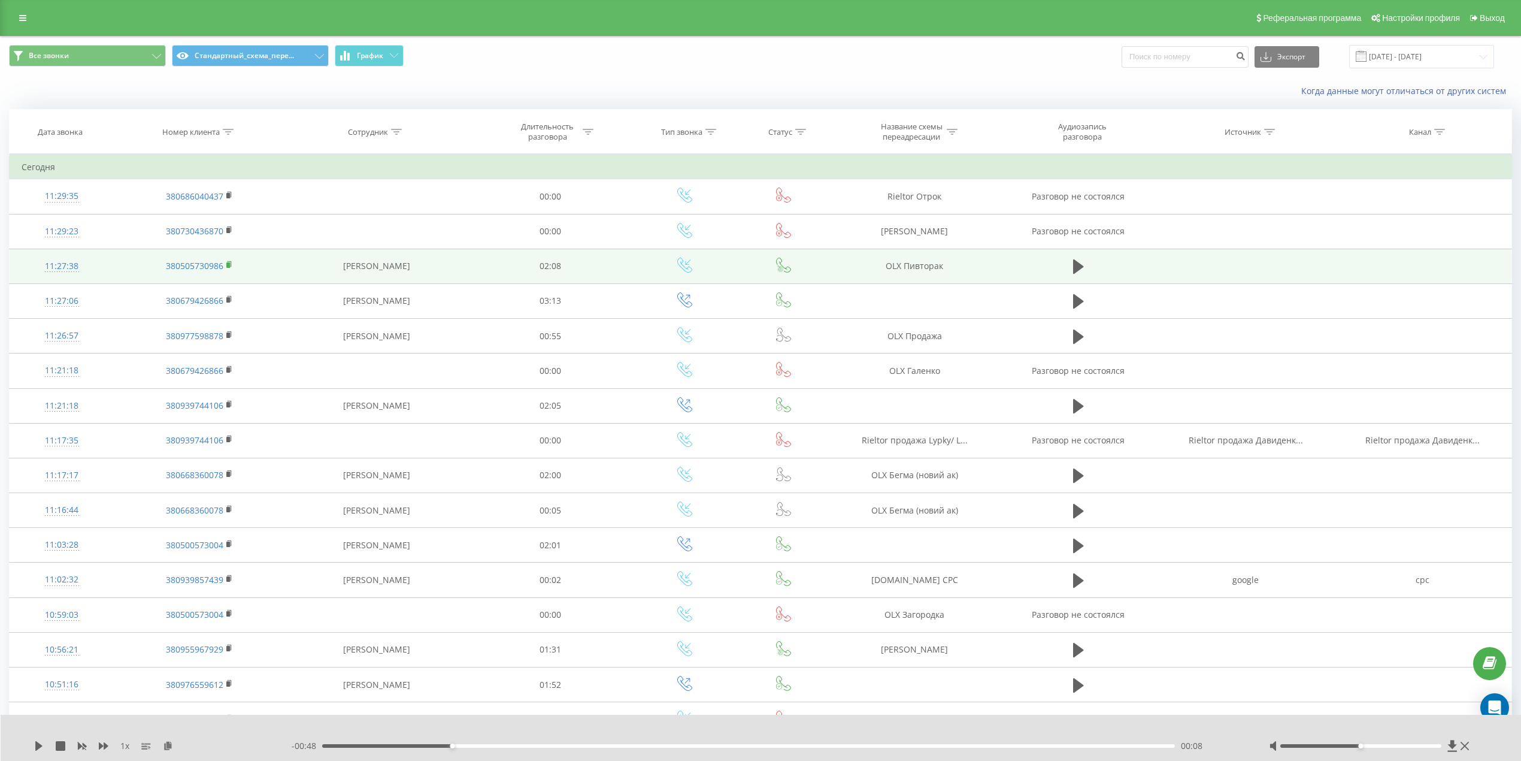
click at [228, 264] on rect at bounding box center [228, 264] width 4 height 5
drag, startPoint x: 950, startPoint y: 267, endPoint x: 876, endPoint y: 267, distance: 74.3
click at [876, 267] on td "OLX Пивторак" at bounding box center [914, 266] width 171 height 35
copy td "OLX Пивторак"
click at [850, 256] on td "OLX Пивторак" at bounding box center [914, 266] width 171 height 35
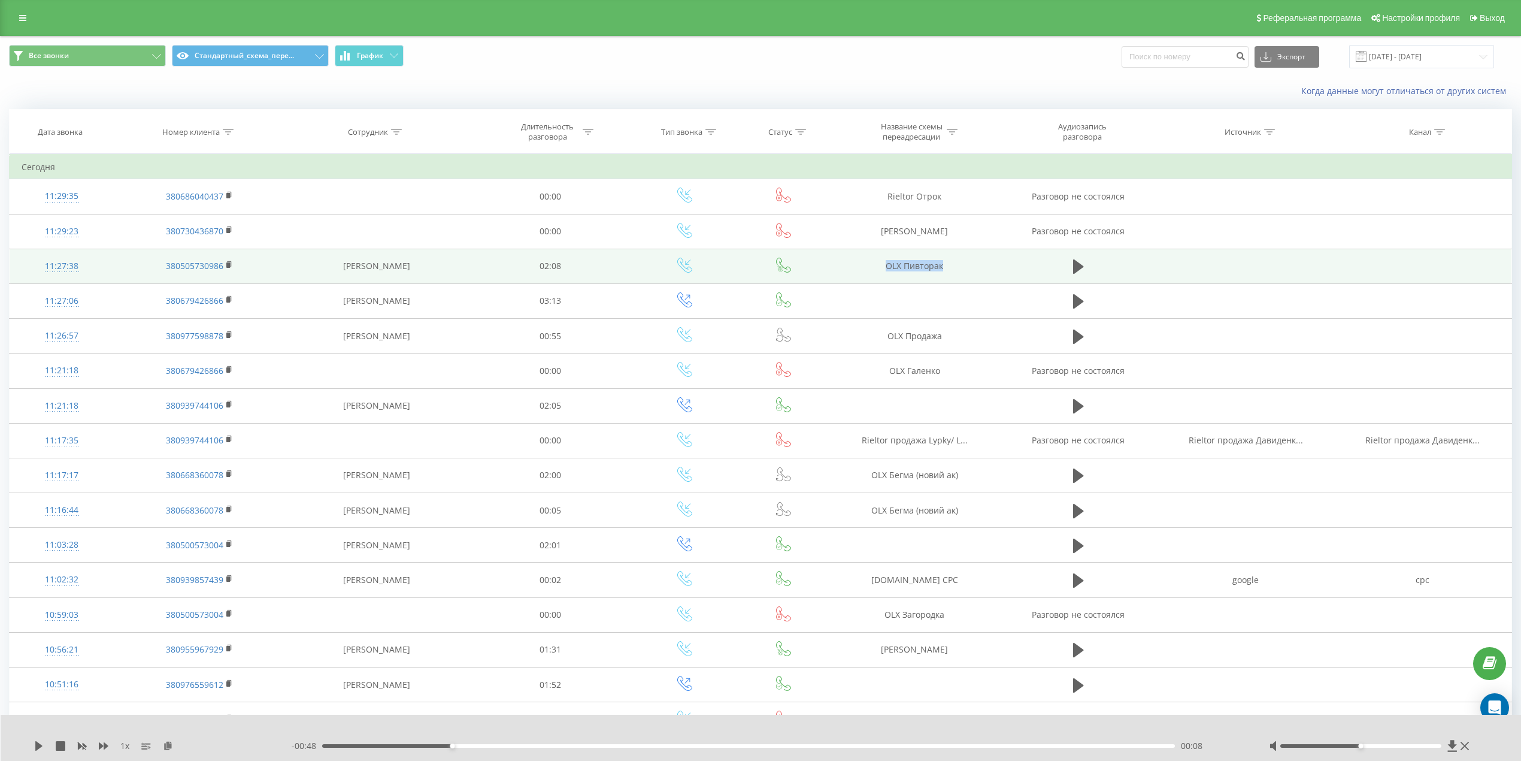
drag, startPoint x: 882, startPoint y: 262, endPoint x: 958, endPoint y: 265, distance: 76.1
click at [958, 265] on td "OLX Пивторак" at bounding box center [914, 266] width 171 height 35
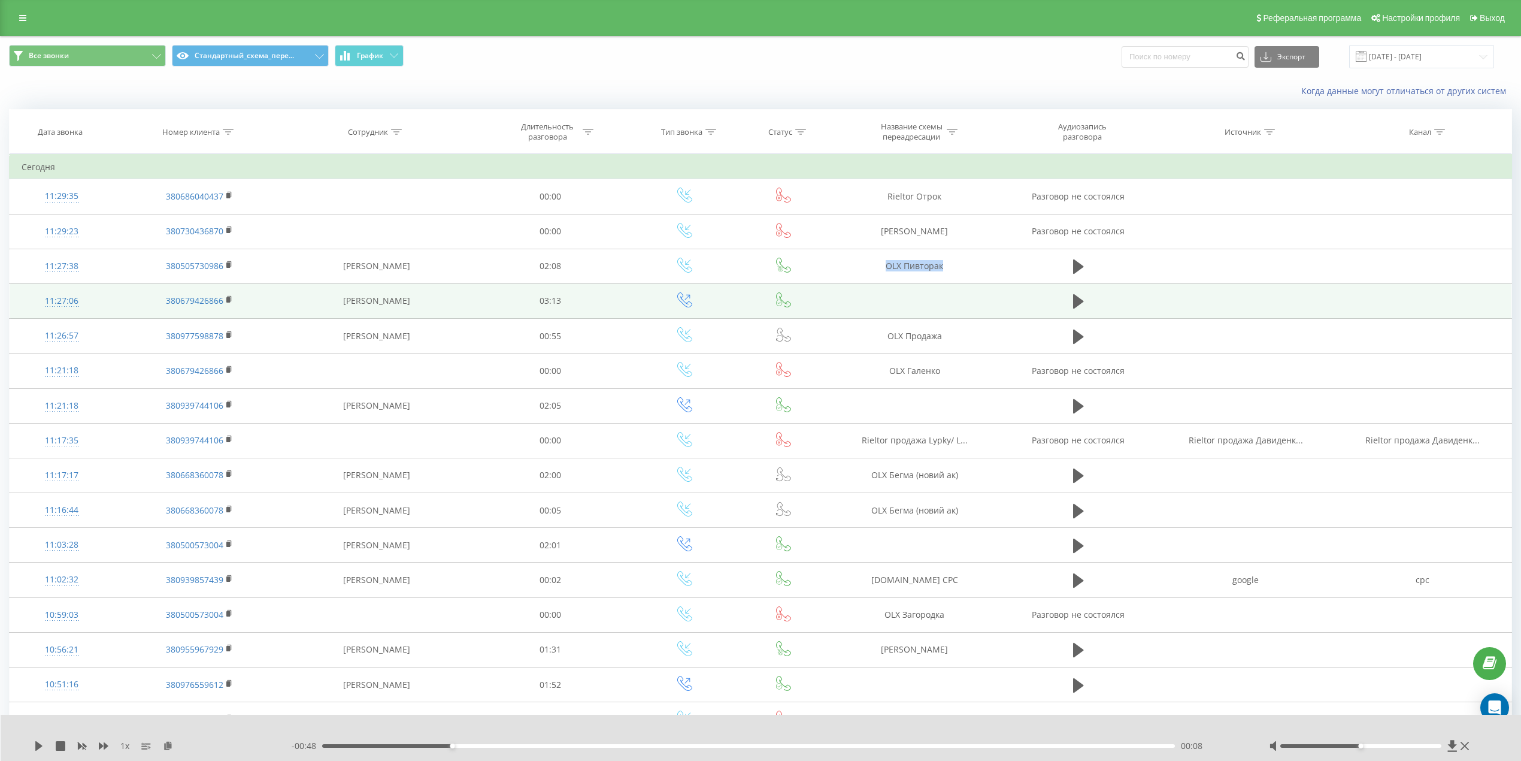
copy td "OLX Пивторак"
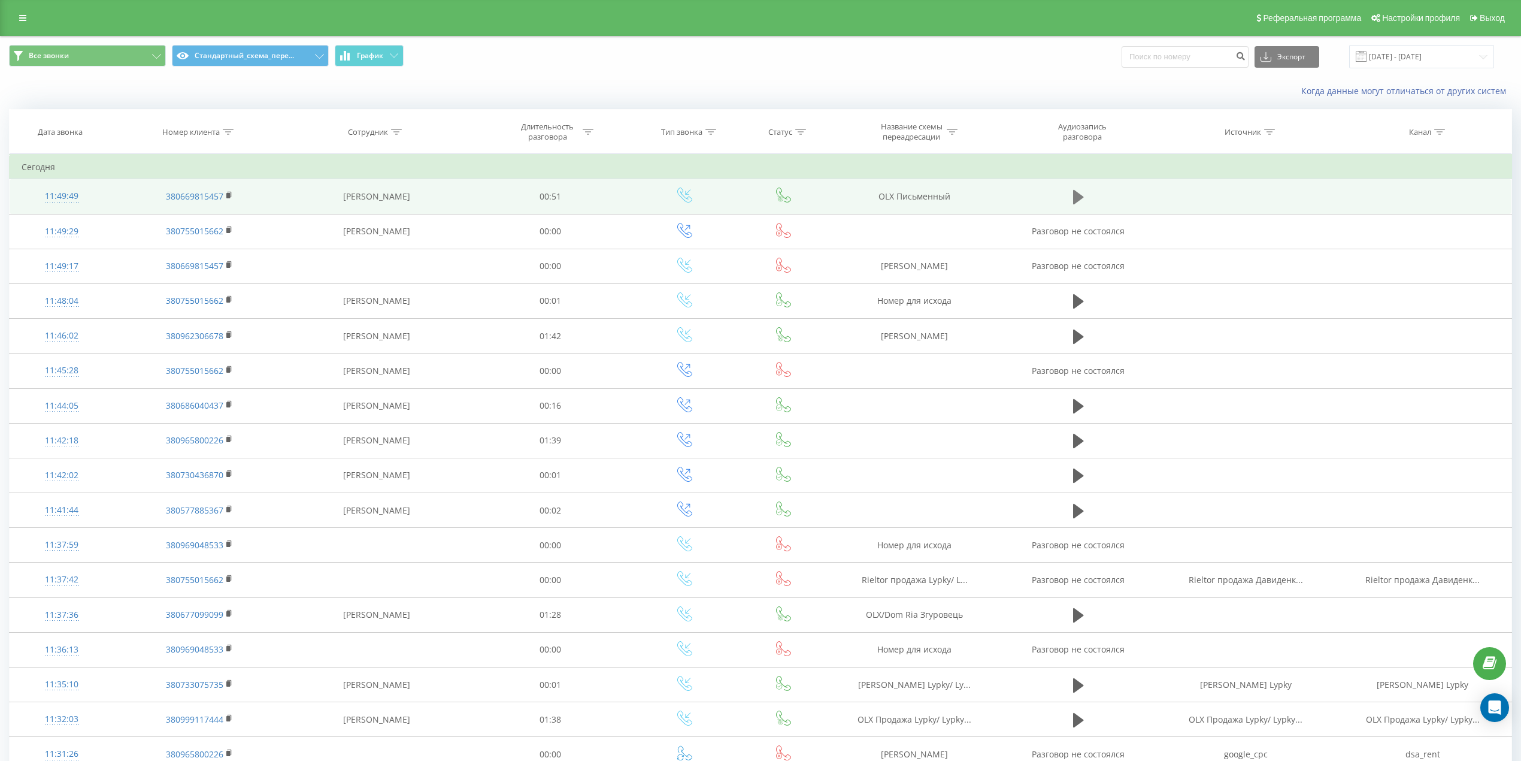
click at [1083, 198] on icon at bounding box center [1078, 197] width 11 height 14
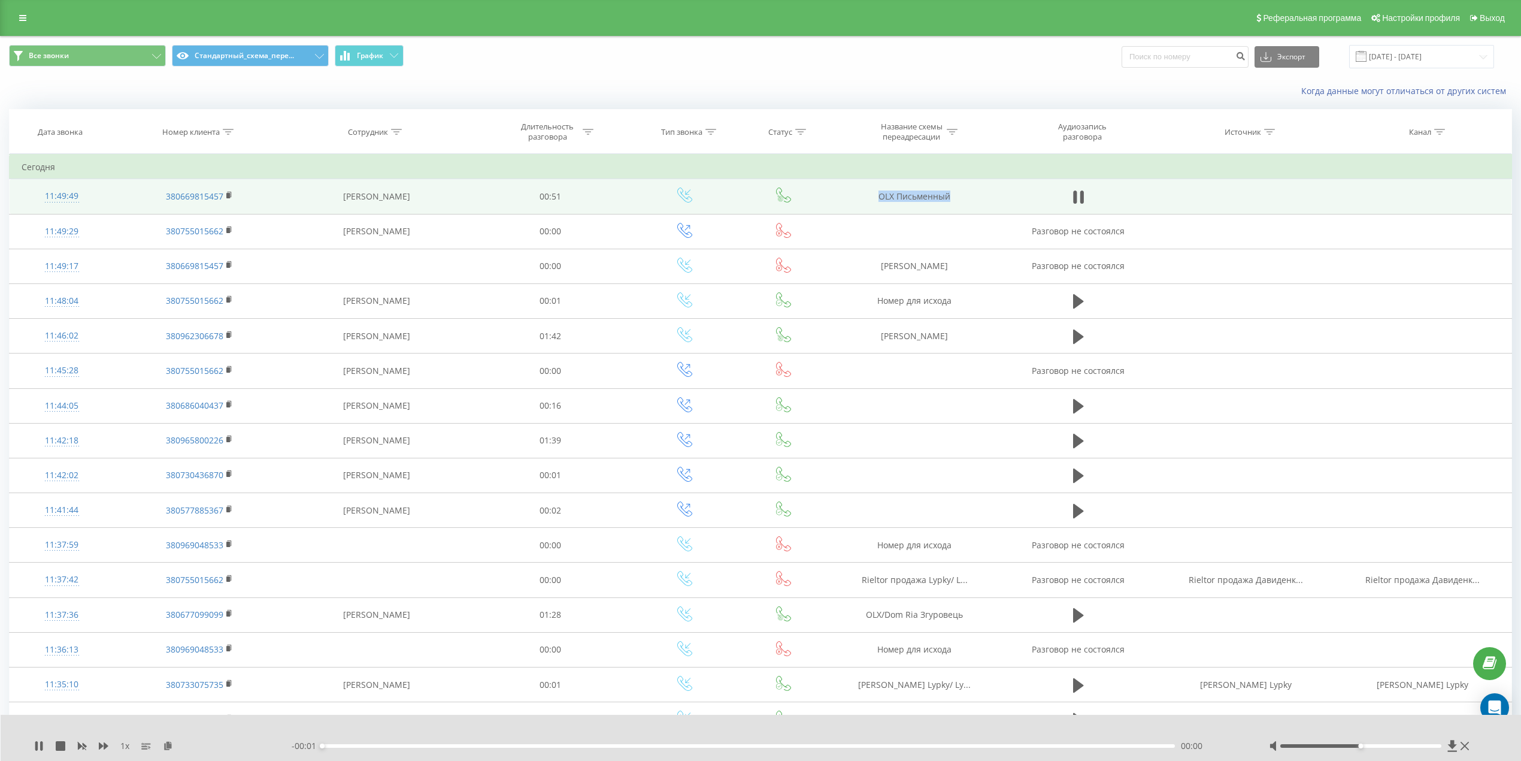
drag, startPoint x: 968, startPoint y: 202, endPoint x: 878, endPoint y: 202, distance: 90.4
click at [878, 202] on td "OLX Письменный" at bounding box center [914, 196] width 171 height 35
copy td "OLX Письменный"
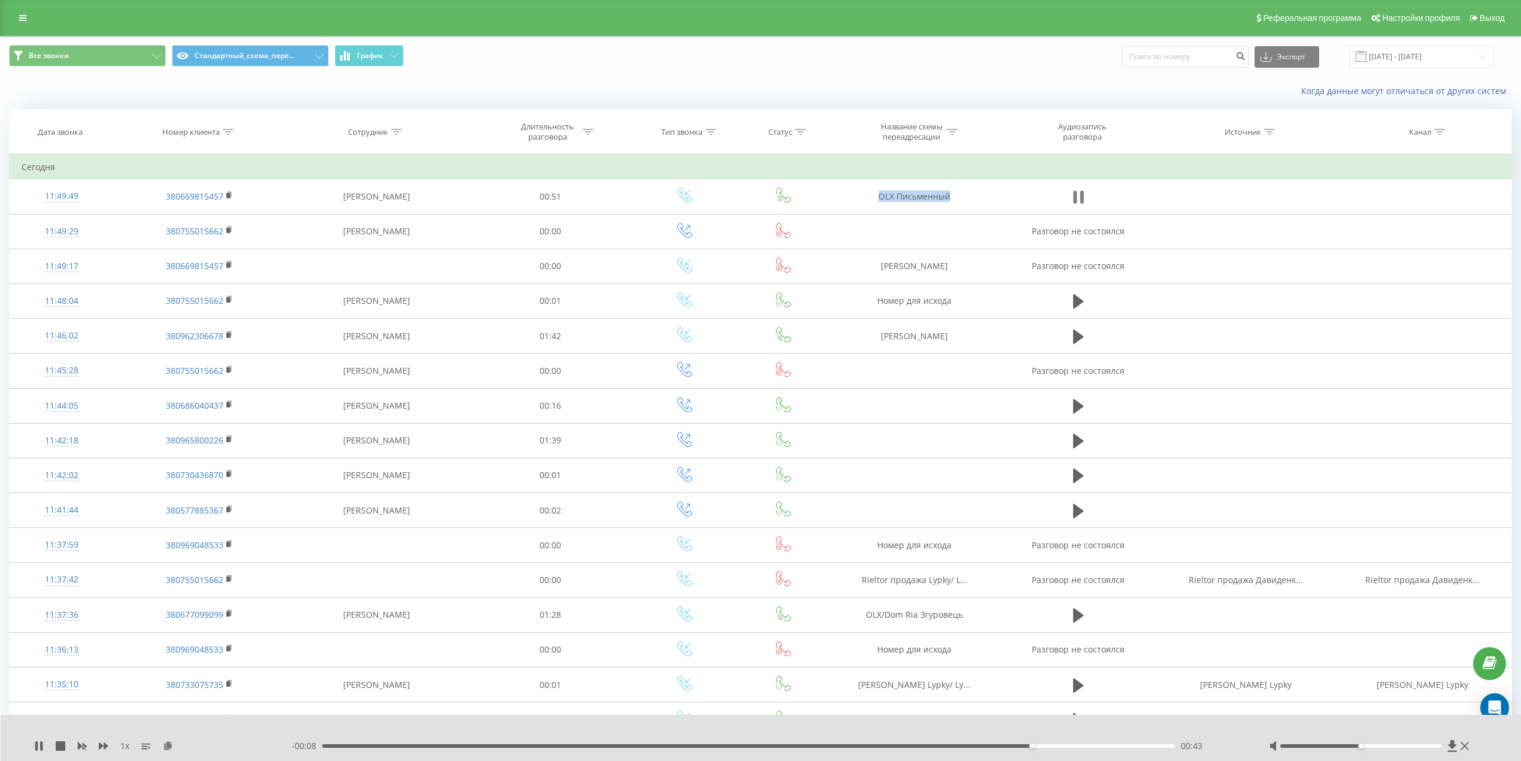
click at [1083, 190] on icon at bounding box center [1078, 197] width 11 height 17
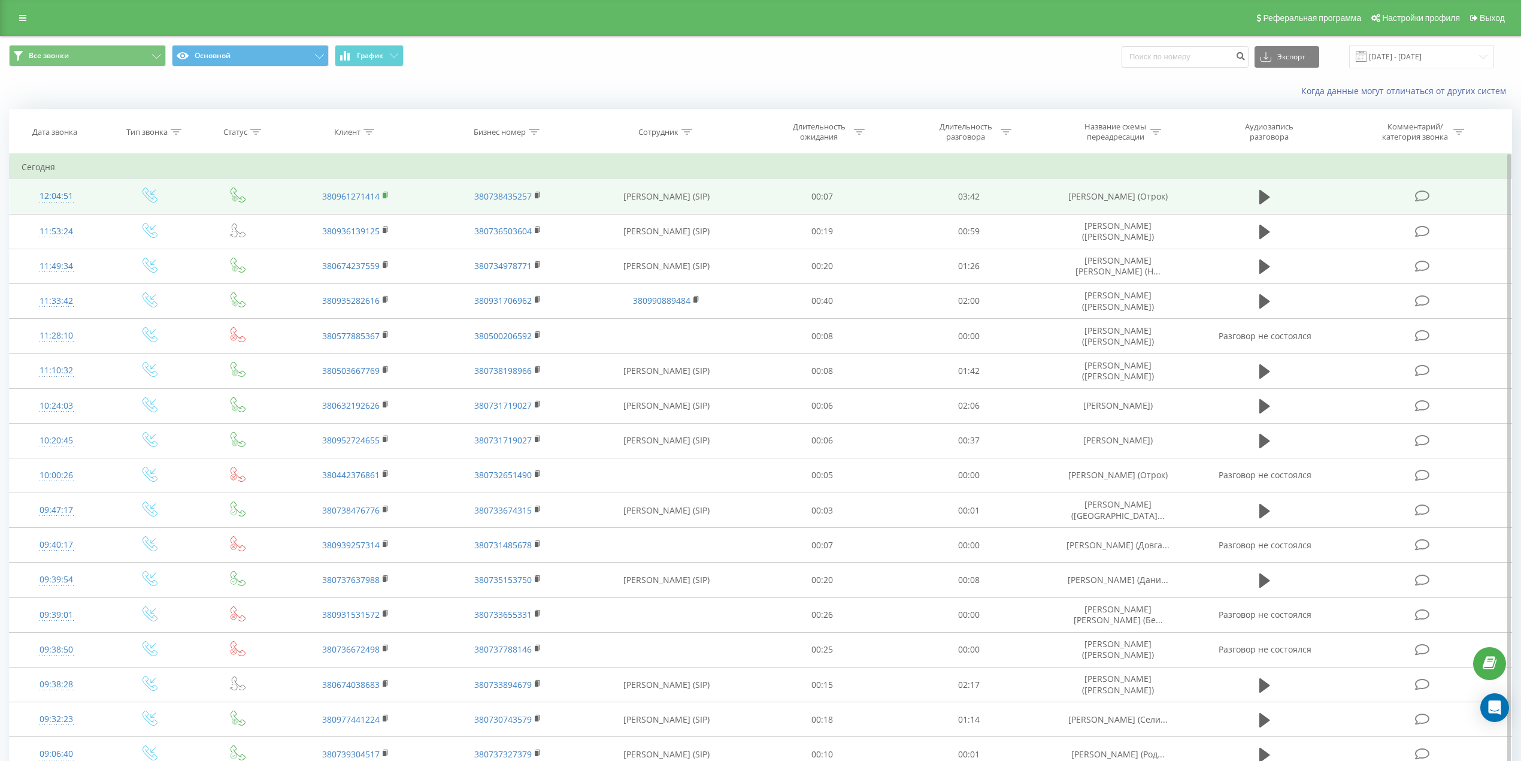
click at [383, 198] on rect at bounding box center [385, 195] width 4 height 5
drag, startPoint x: 1164, startPoint y: 192, endPoint x: 1071, endPoint y: 190, distance: 92.8
click at [1071, 190] on td "Мельник Юля (Отрок)" at bounding box center [1118, 196] width 153 height 35
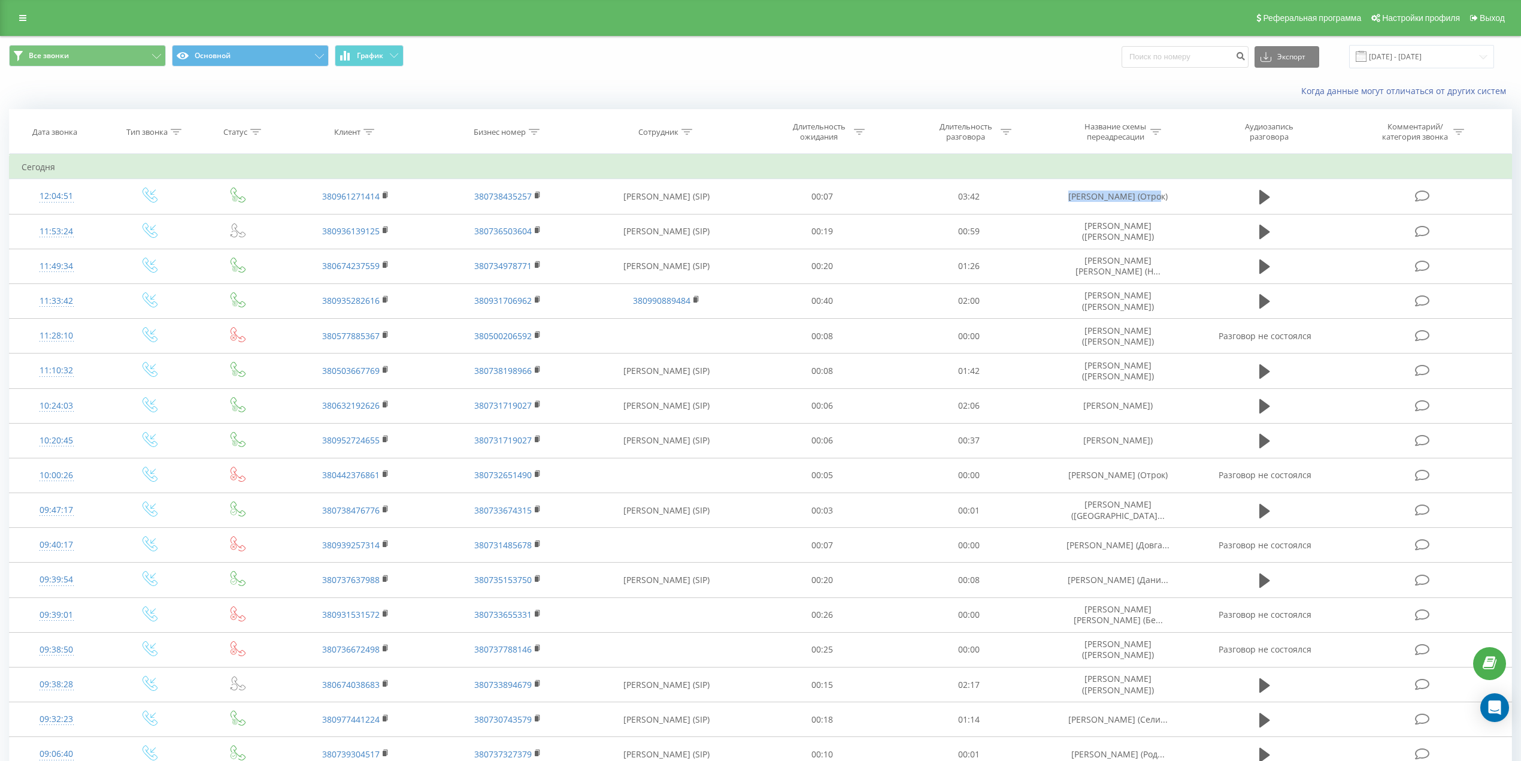
copy td "Мельник Юля (Отрок)"
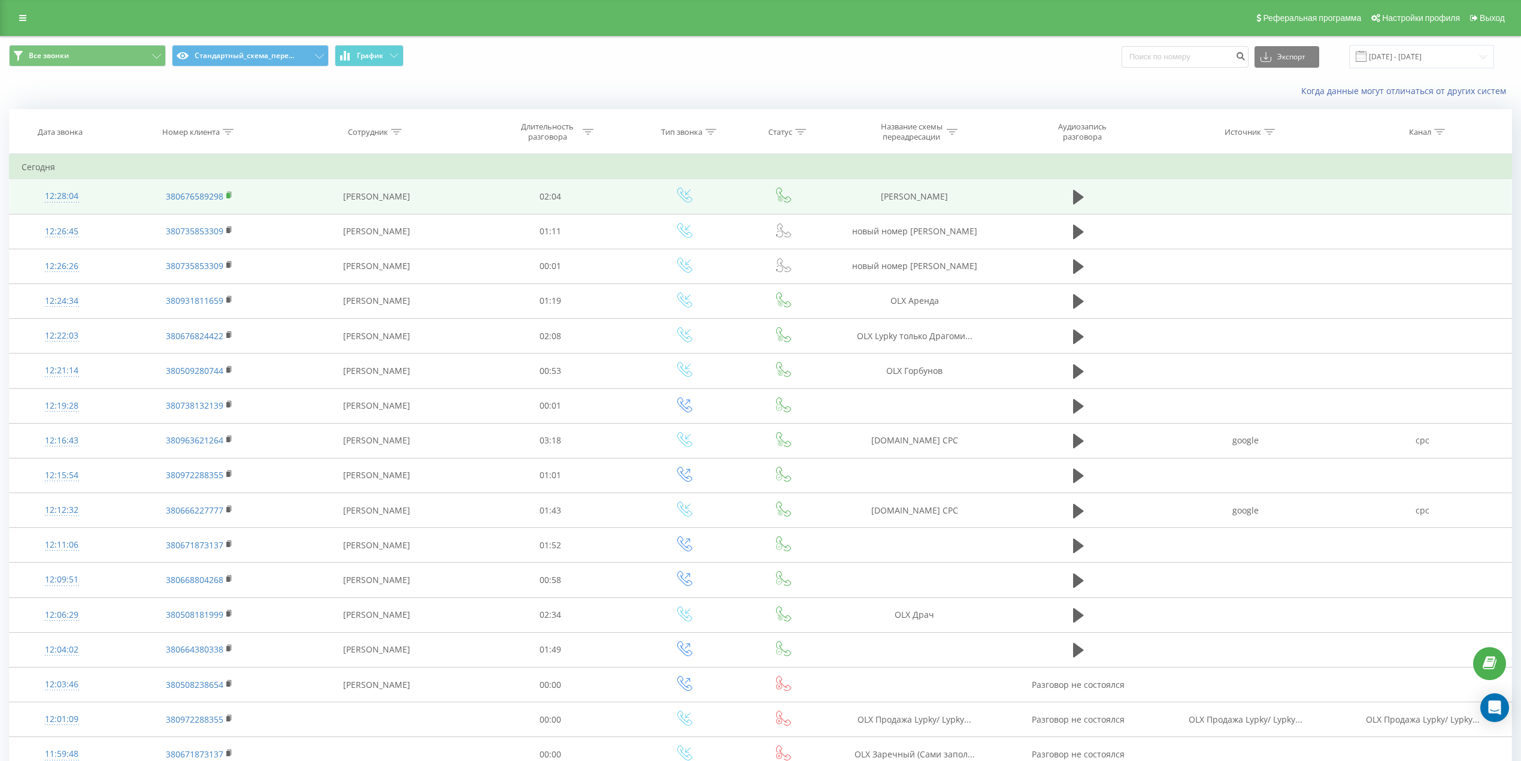
click at [228, 194] on rect at bounding box center [228, 195] width 4 height 5
click at [1064, 194] on td at bounding box center [1079, 196] width 158 height 35
click at [1078, 197] on icon at bounding box center [1078, 197] width 11 height 14
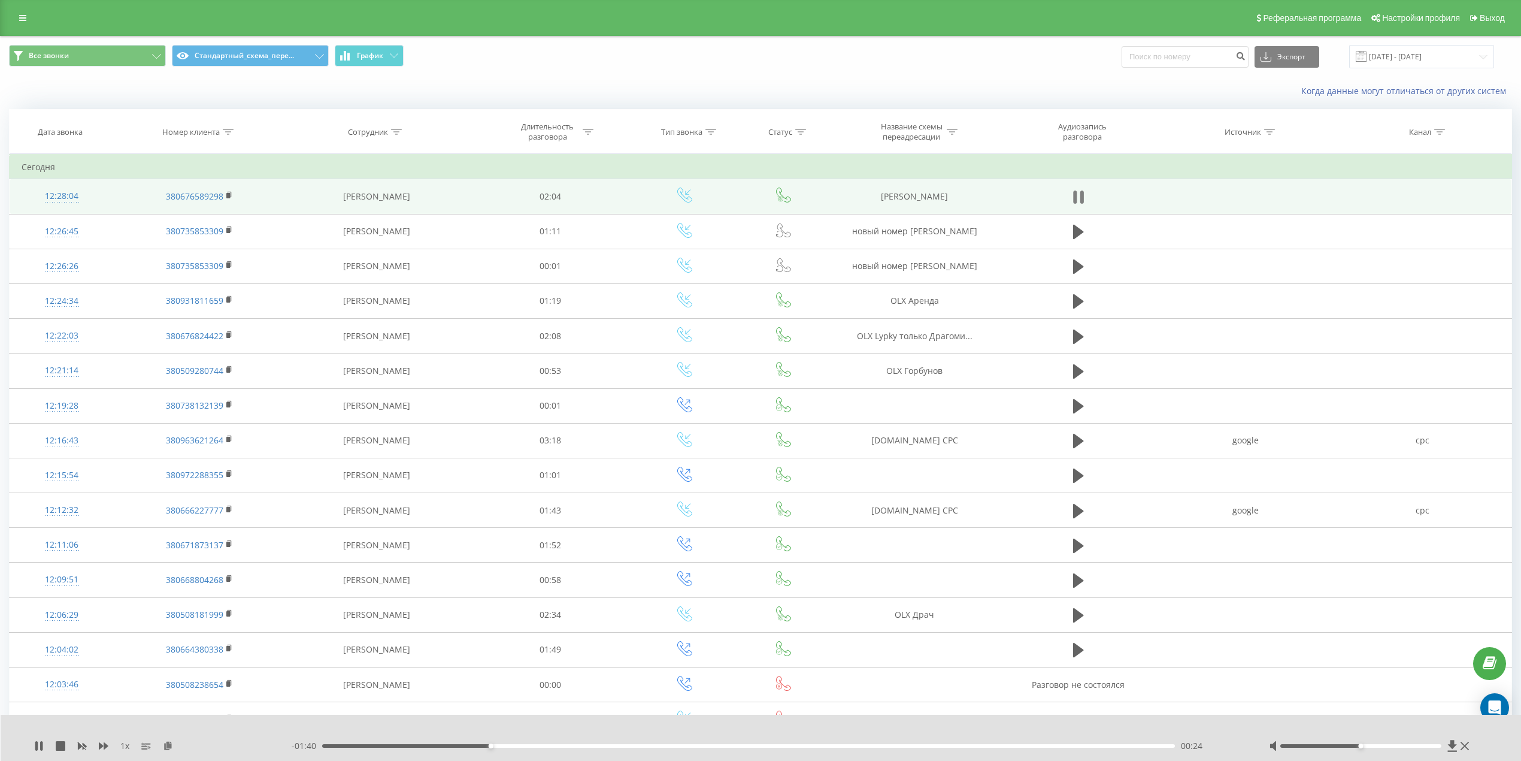
click at [1071, 194] on button at bounding box center [1079, 197] width 18 height 18
click at [436, 748] on div "- 01:39 00:25 00:25" at bounding box center [765, 746] width 947 height 12
click at [420, 743] on div "- 01:39 00:25 00:25" at bounding box center [765, 746] width 947 height 12
click at [343, 748] on div "- 01:39 00:25 00:25" at bounding box center [765, 746] width 947 height 12
click at [30, 748] on div "1 x - 01:39 00:25 00:25" at bounding box center [761, 737] width 1521 height 46
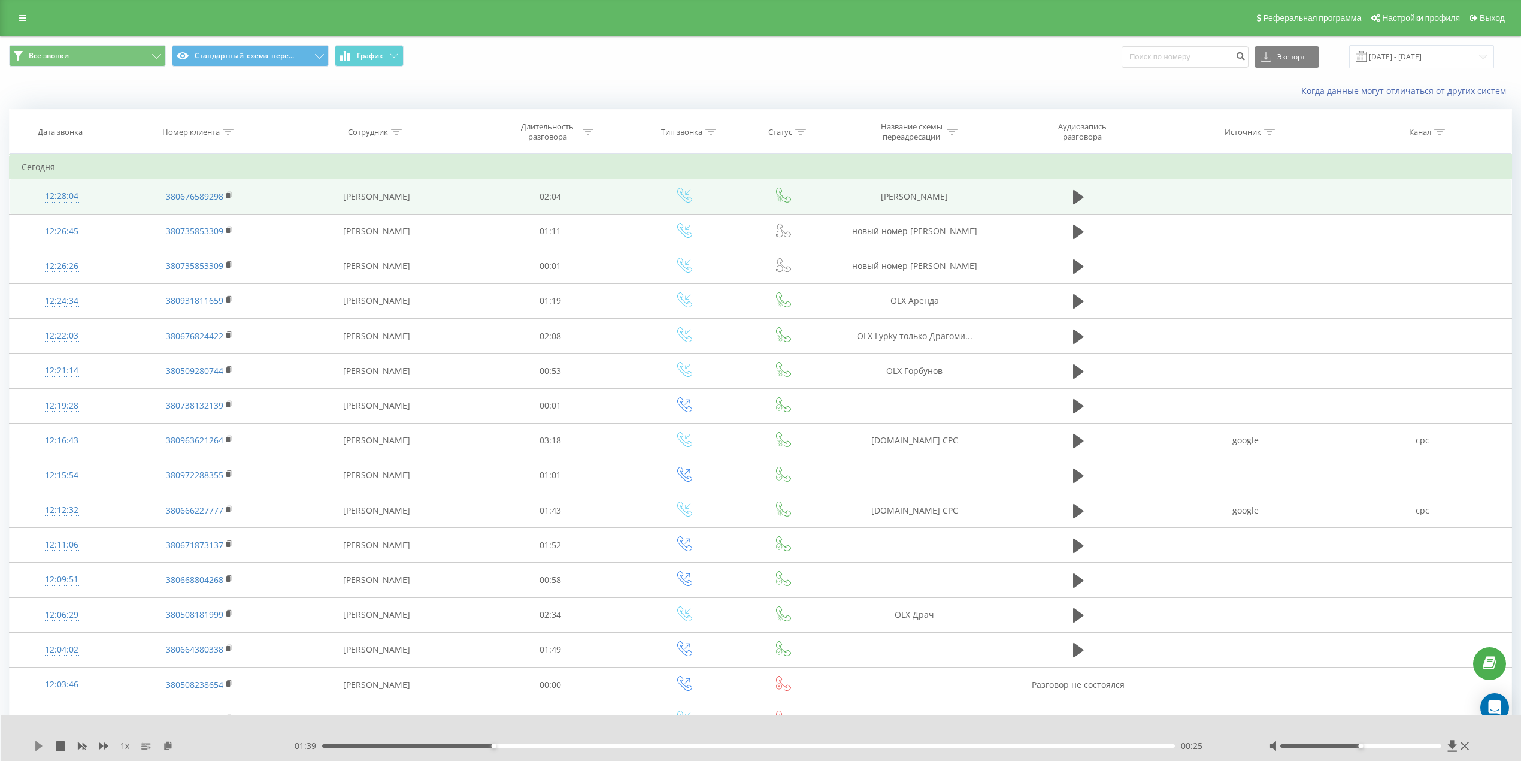
click at [35, 744] on icon at bounding box center [39, 746] width 10 height 10
click at [400, 747] on div "00:25" at bounding box center [748, 746] width 853 height 4
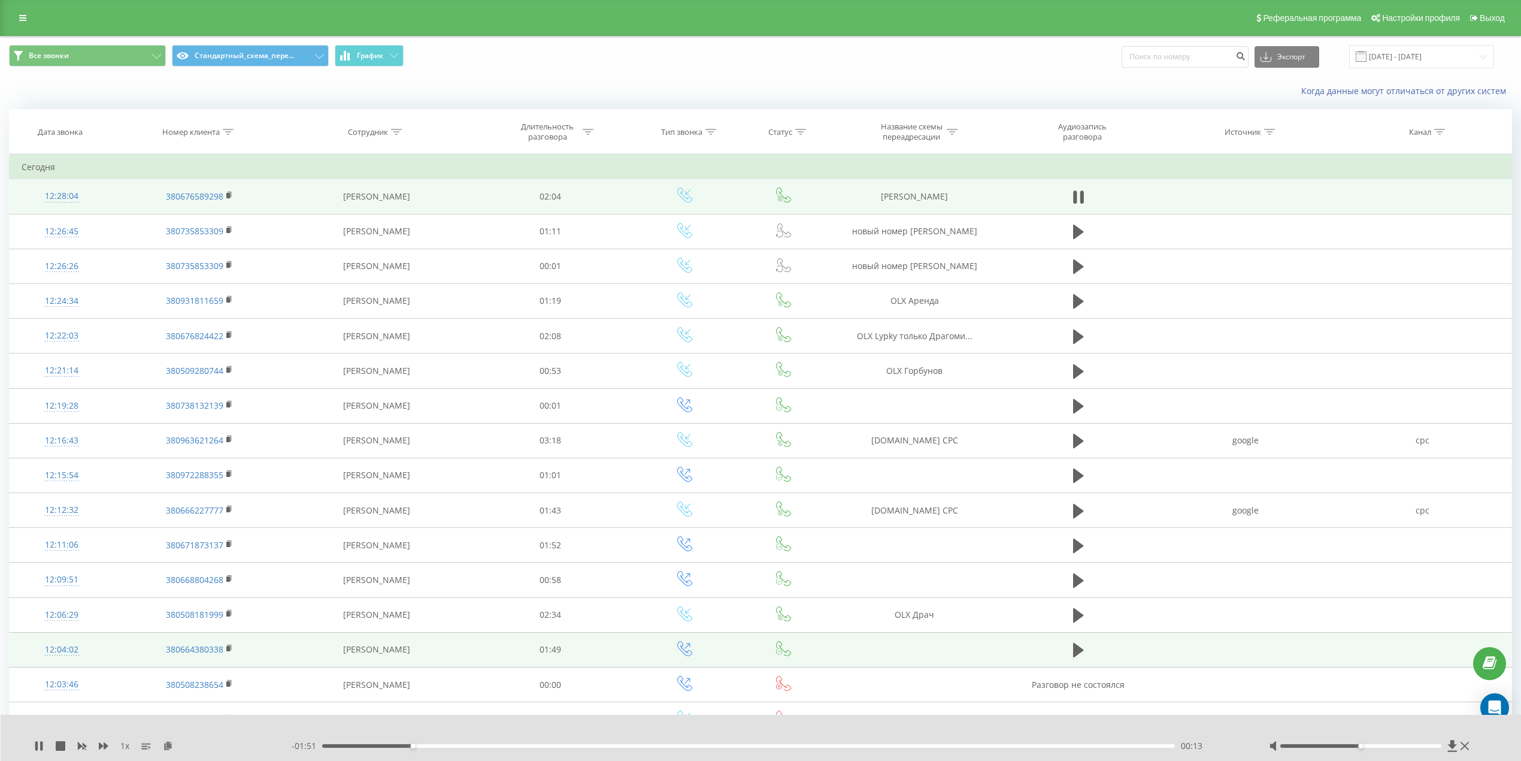
drag, startPoint x: 38, startPoint y: 744, endPoint x: 41, endPoint y: 638, distance: 106.0
click at [39, 744] on icon at bounding box center [39, 746] width 10 height 10
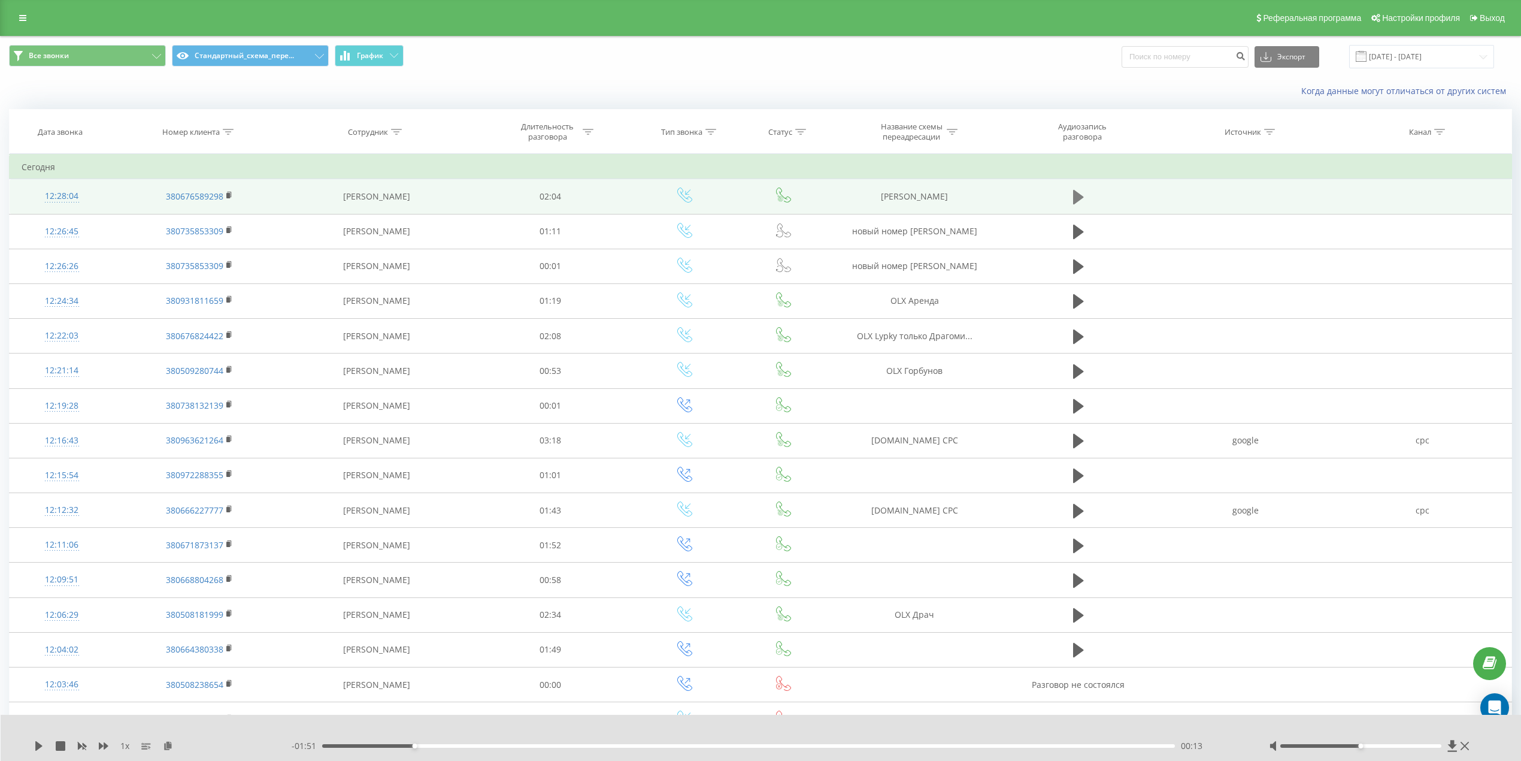
click at [1074, 197] on icon at bounding box center [1078, 197] width 11 height 14
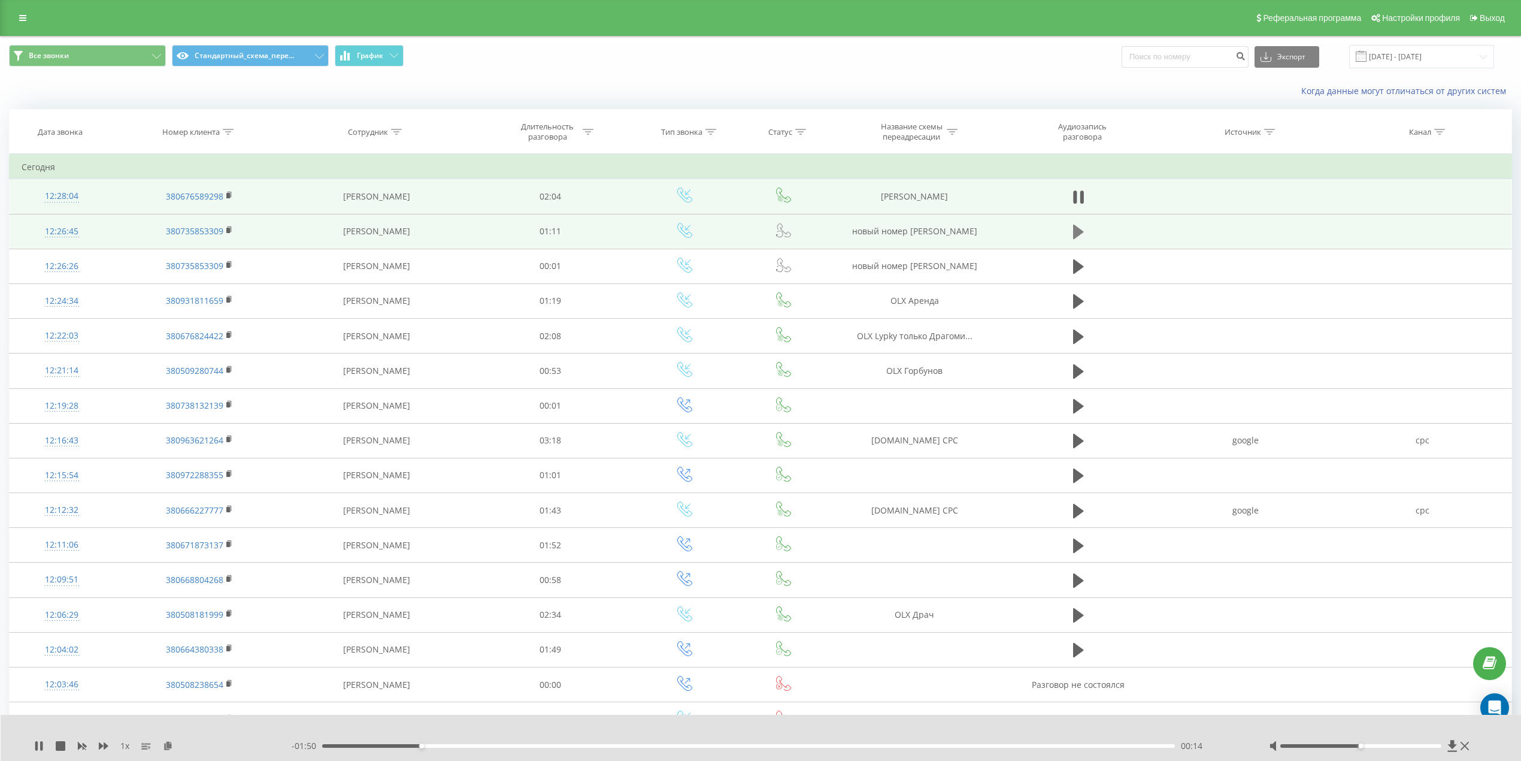
click at [1073, 231] on icon at bounding box center [1078, 231] width 11 height 17
click at [1079, 195] on icon at bounding box center [1078, 197] width 11 height 14
click at [369, 743] on div "- 01:41 00:23 00:23" at bounding box center [765, 746] width 947 height 12
click at [362, 746] on div "00:05" at bounding box center [748, 746] width 853 height 4
click at [37, 745] on icon at bounding box center [36, 746] width 2 height 10
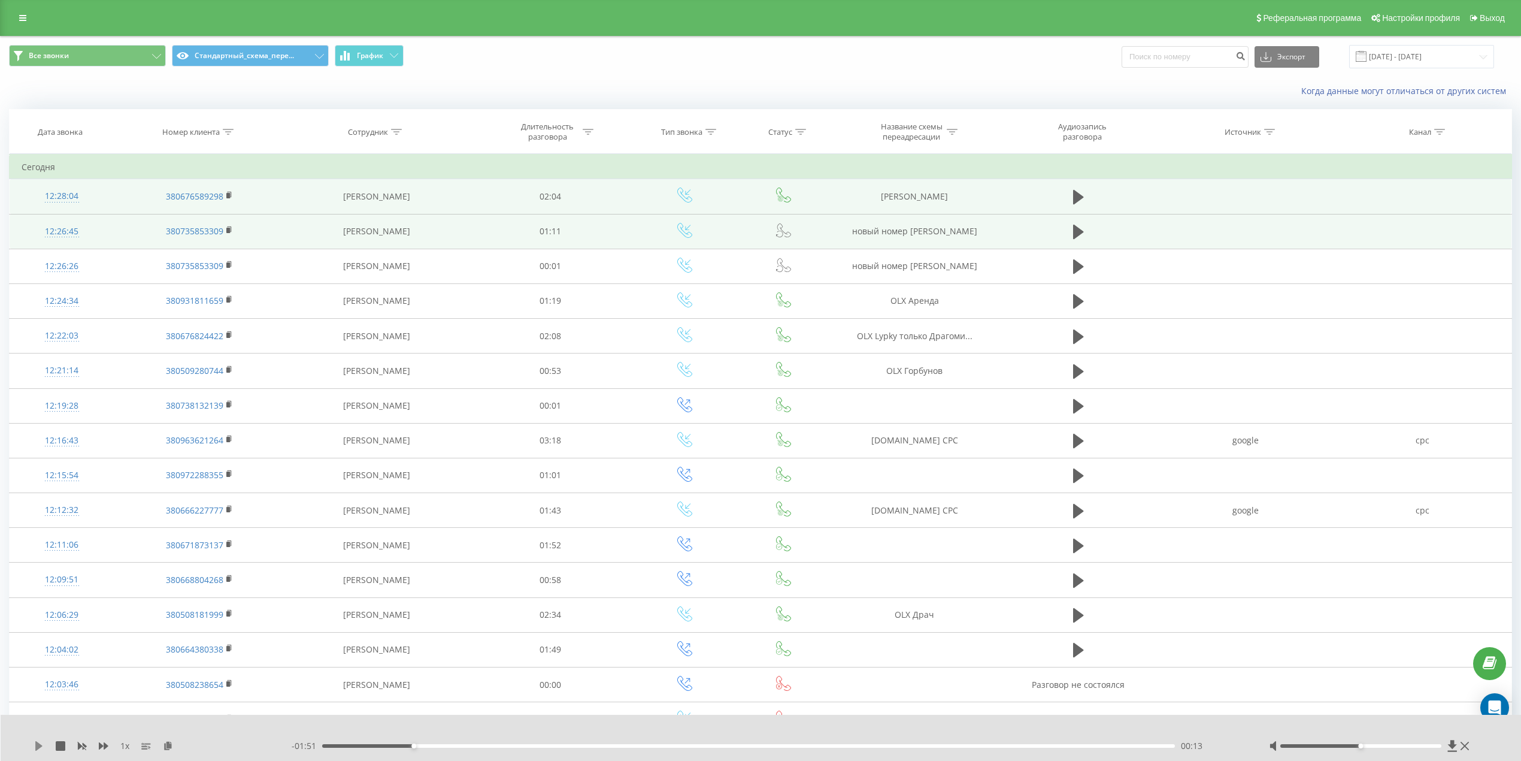
click at [34, 744] on icon at bounding box center [39, 746] width 10 height 10
click at [36, 744] on icon at bounding box center [36, 746] width 2 height 10
click at [402, 744] on div "00:11" at bounding box center [748, 746] width 853 height 4
click at [37, 747] on icon at bounding box center [38, 746] width 7 height 10
click at [31, 746] on div "1 x - 01:50 00:14 00:14" at bounding box center [761, 737] width 1521 height 46
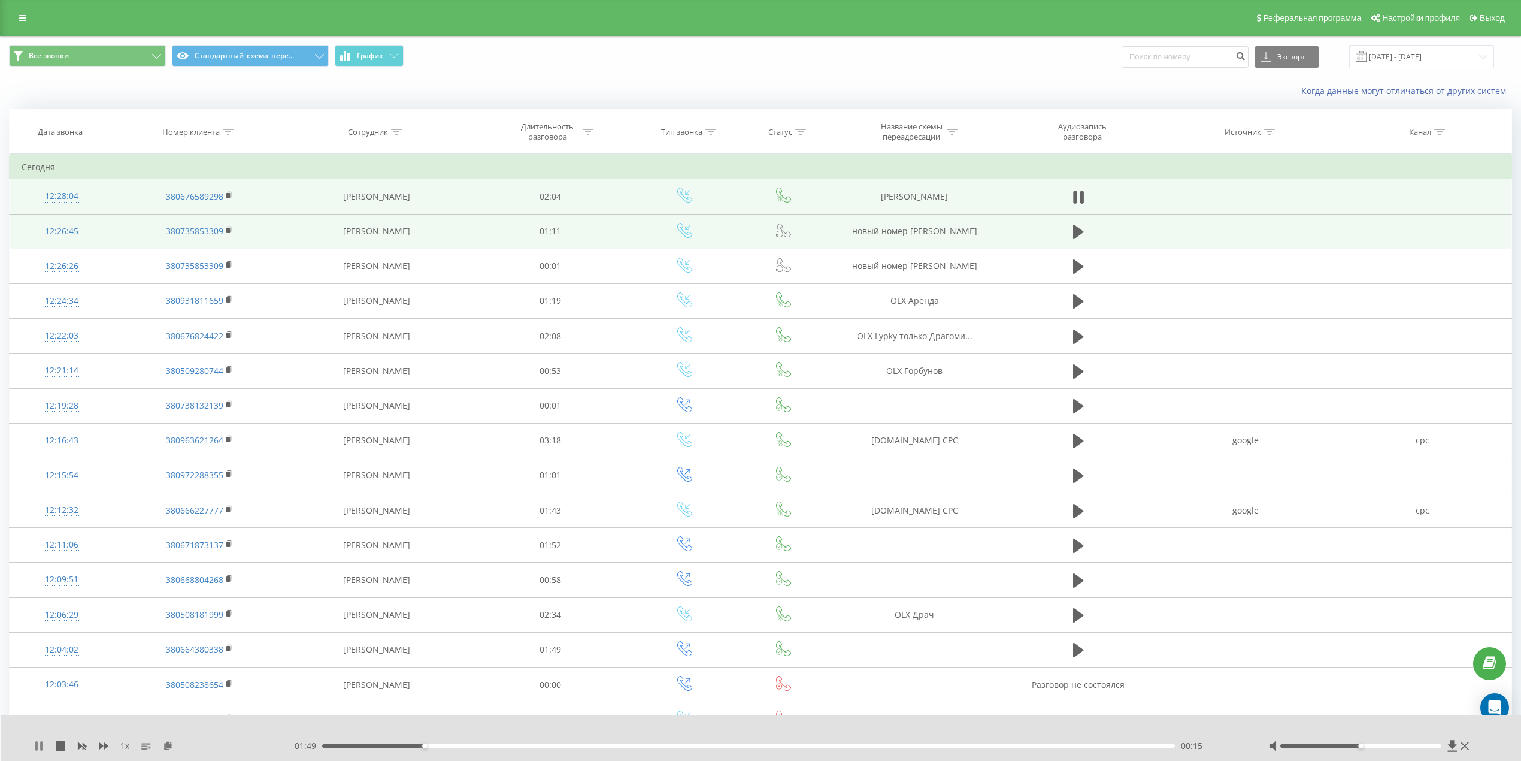
click at [38, 748] on icon at bounding box center [39, 746] width 10 height 10
click at [369, 743] on div "- 01:49 00:15 00:15" at bounding box center [765, 746] width 947 height 12
click at [35, 748] on icon at bounding box center [39, 746] width 10 height 10
click at [353, 747] on div "00:16" at bounding box center [748, 746] width 853 height 4
click at [41, 746] on icon at bounding box center [41, 746] width 2 height 10
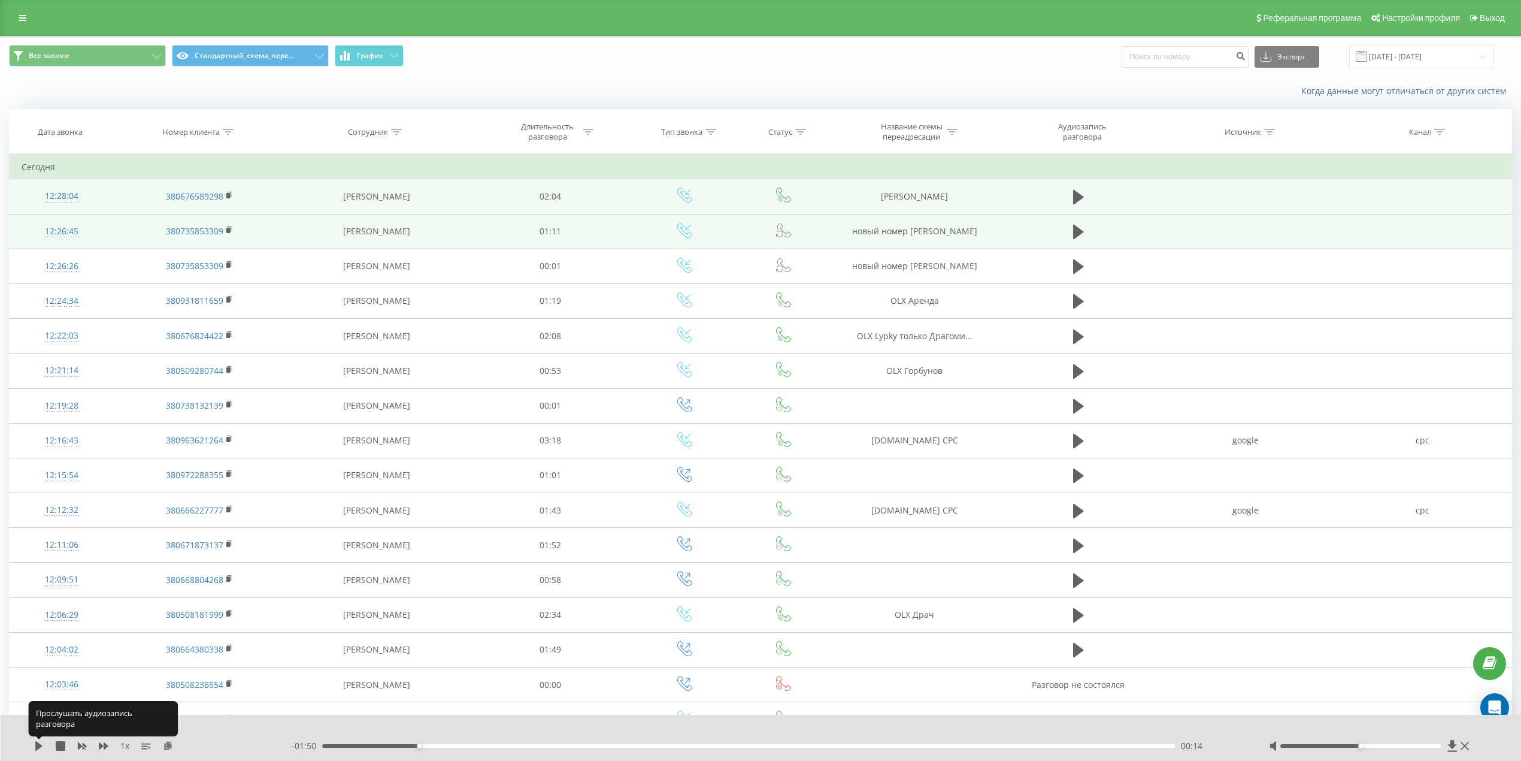
click at [41, 746] on icon at bounding box center [38, 746] width 7 height 10
click at [41, 746] on icon at bounding box center [41, 746] width 2 height 10
click at [34, 746] on icon at bounding box center [39, 746] width 10 height 10
click at [383, 746] on div "00:24" at bounding box center [748, 746] width 853 height 4
click at [490, 745] on div "00:22" at bounding box center [748, 746] width 853 height 4
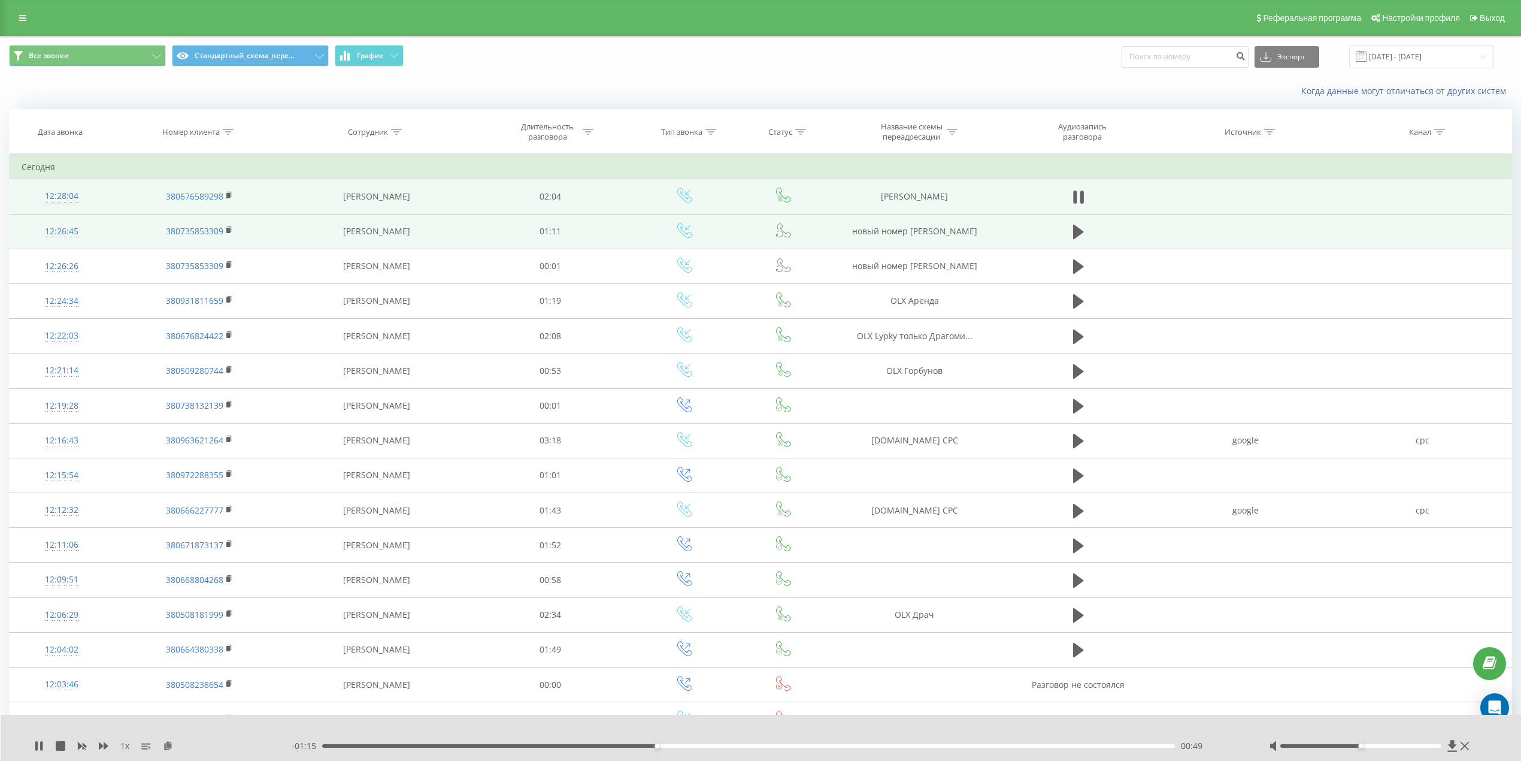
click at [629, 748] on div "- 01:15 00:49 00:49" at bounding box center [765, 746] width 947 height 12
click at [638, 747] on div "- 01:15 00:49 00:49" at bounding box center [765, 746] width 947 height 12
click at [641, 746] on div "00:50" at bounding box center [748, 746] width 853 height 4
drag, startPoint x: 634, startPoint y: 745, endPoint x: 622, endPoint y: 745, distance: 12.0
click at [631, 745] on div "00:45" at bounding box center [748, 746] width 853 height 4
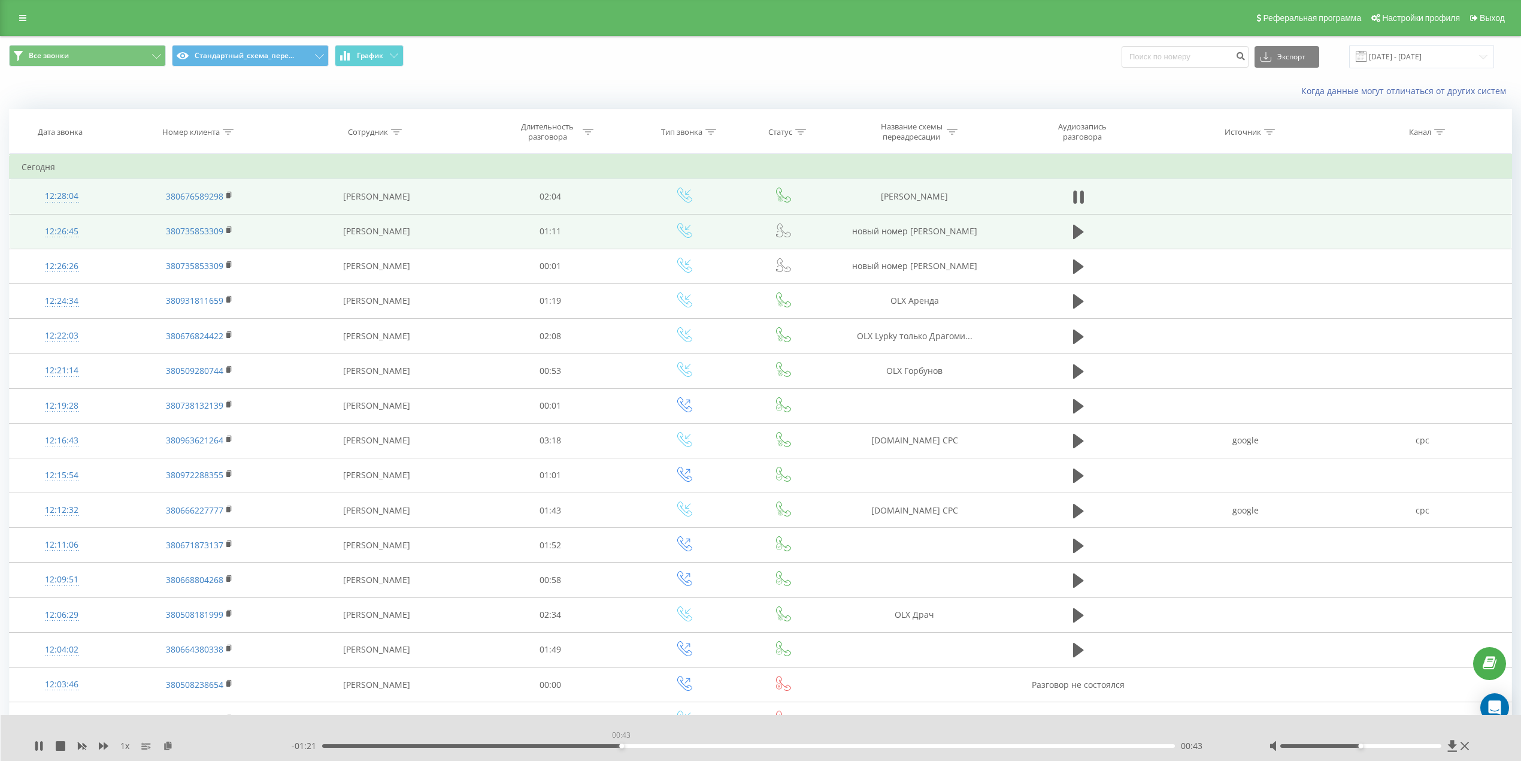
click at [621, 745] on div "00:43" at bounding box center [748, 746] width 853 height 4
click at [39, 741] on icon at bounding box center [39, 746] width 10 height 10
click at [36, 743] on icon at bounding box center [38, 746] width 7 height 10
drag, startPoint x: 37, startPoint y: 748, endPoint x: 56, endPoint y: 719, distance: 35.0
click at [36, 748] on icon at bounding box center [36, 746] width 2 height 10
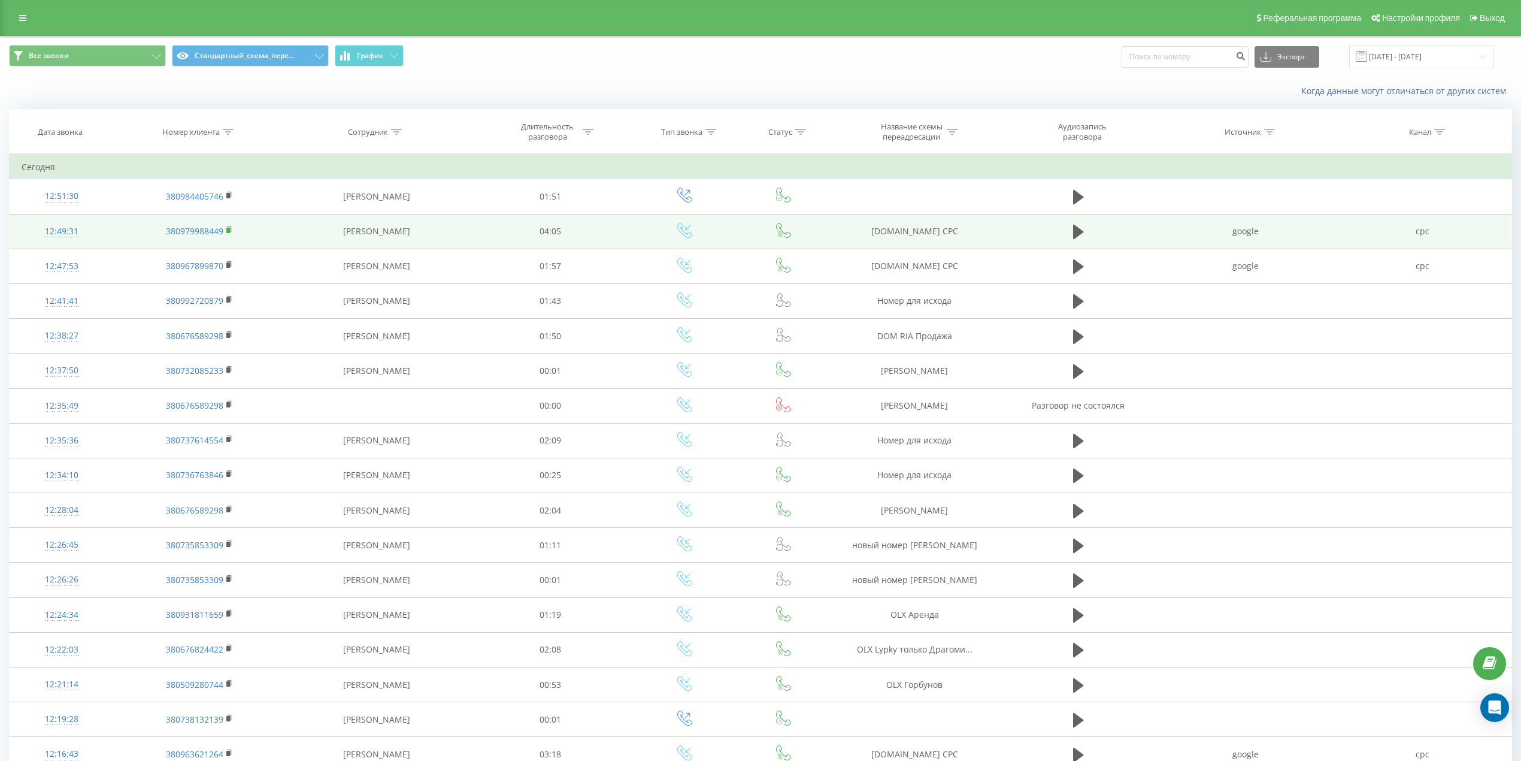
click at [231, 232] on icon at bounding box center [229, 230] width 7 height 8
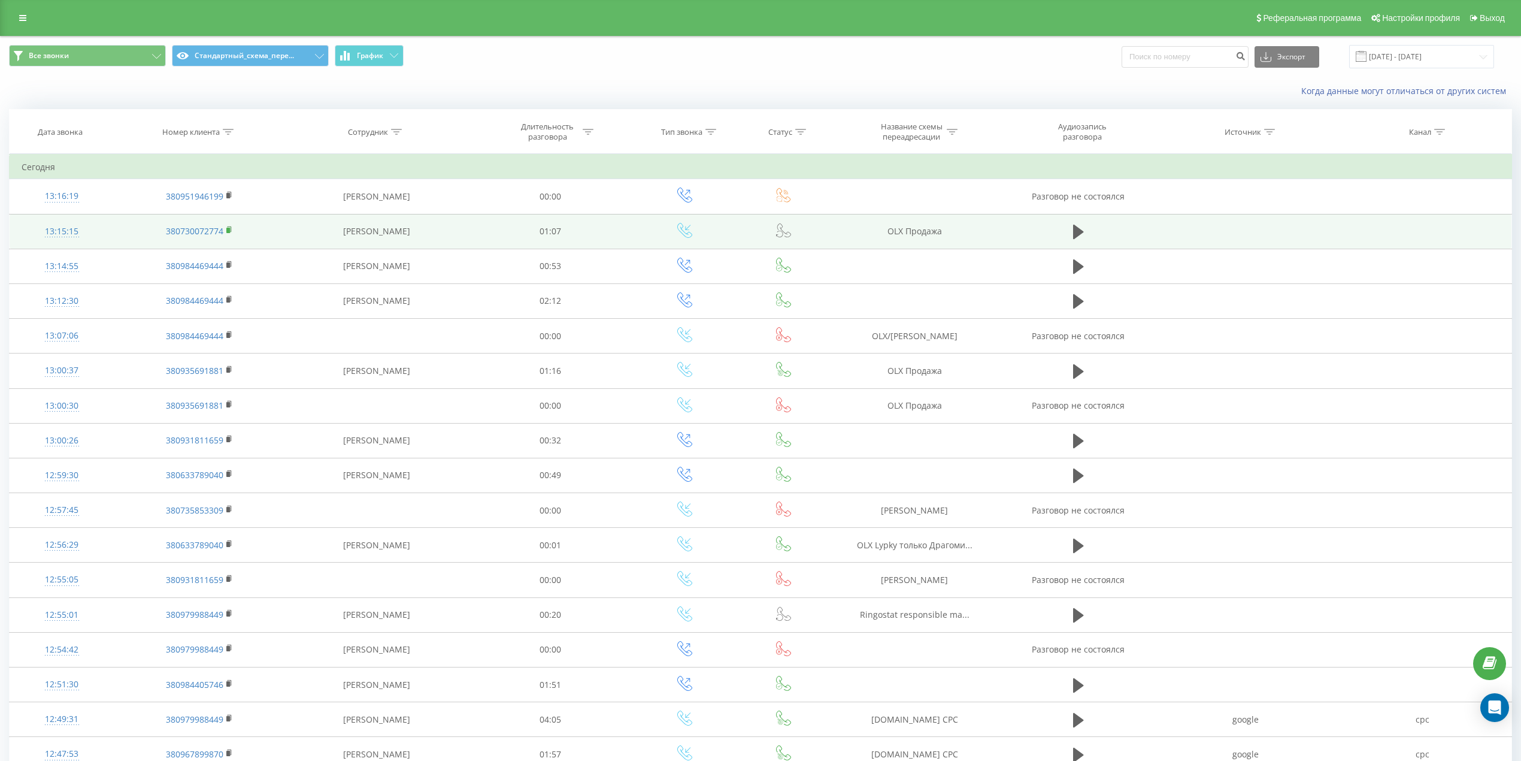
click at [231, 229] on icon at bounding box center [229, 230] width 7 height 8
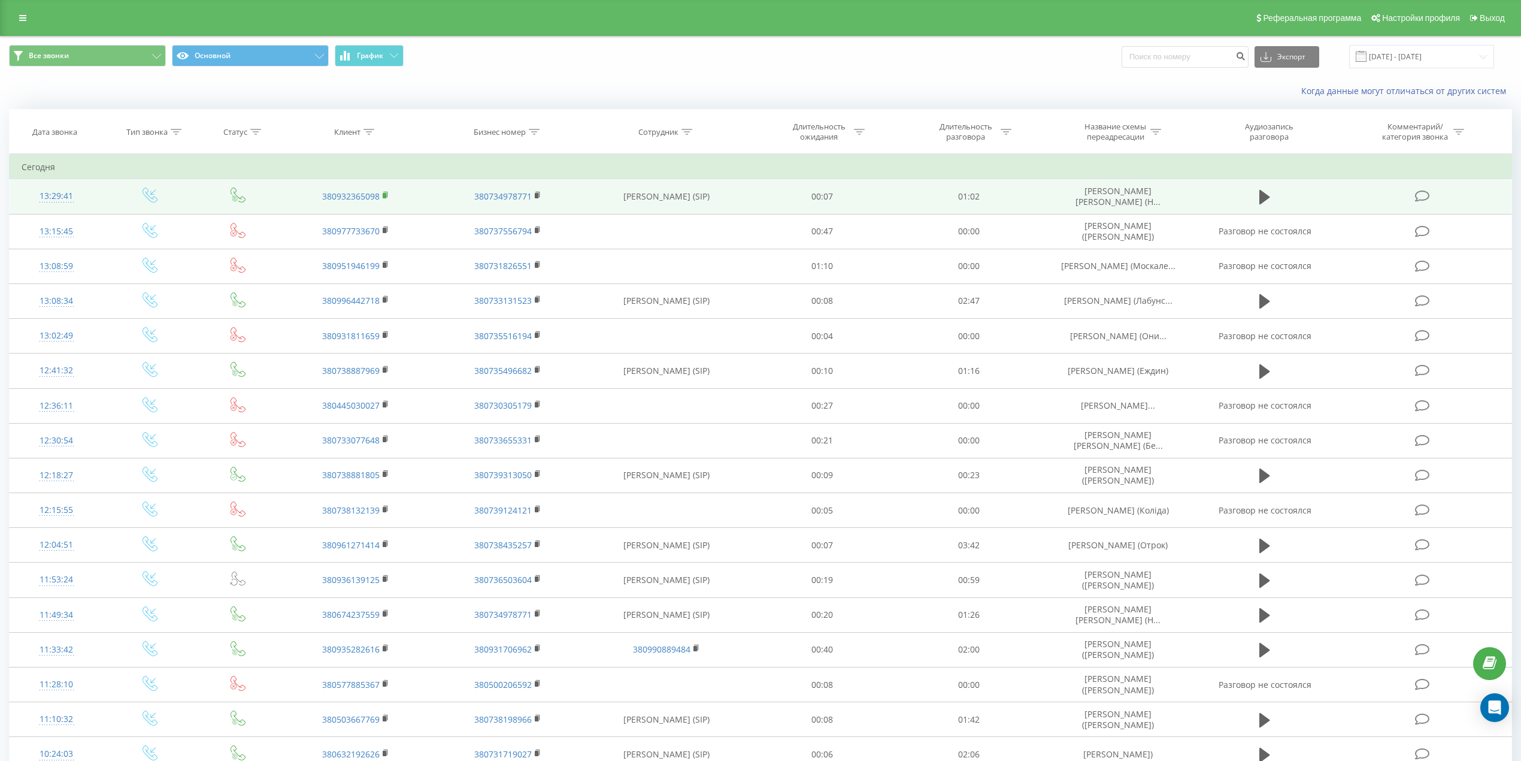
click at [389, 196] on icon at bounding box center [386, 195] width 7 height 8
drag, startPoint x: 1059, startPoint y: 202, endPoint x: 1199, endPoint y: 202, distance: 140.1
click at [1199, 202] on tr "13:29:41 380932365098 380734978771 Zadorozhna Anzhelika (SIP) 00:07 01:02 Герко…" at bounding box center [761, 196] width 1503 height 35
copy tr "[PERSON_NAME] [PERSON_NAME] (Н..."
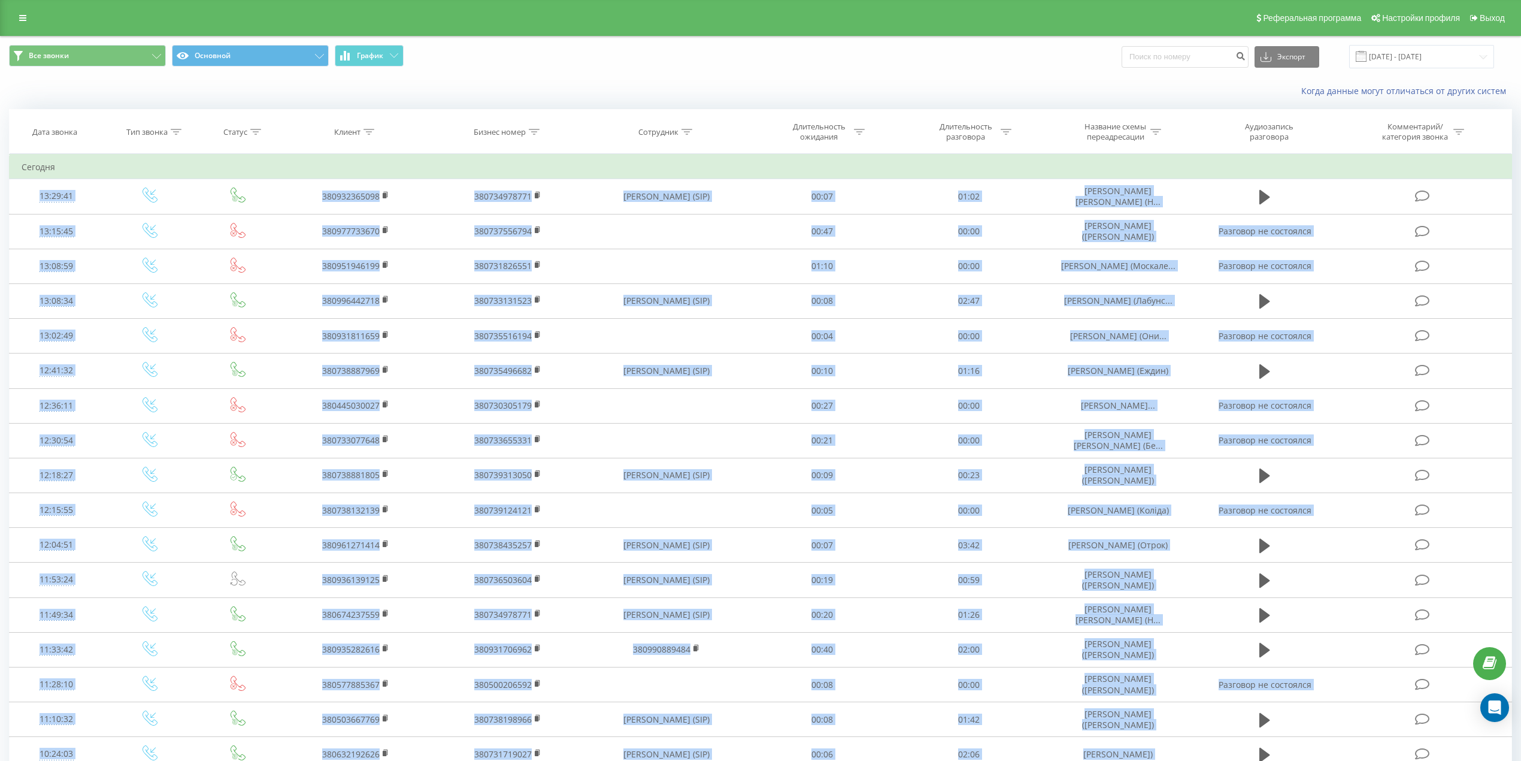
drag, startPoint x: 1140, startPoint y: 198, endPoint x: 1077, endPoint y: 171, distance: 68.7
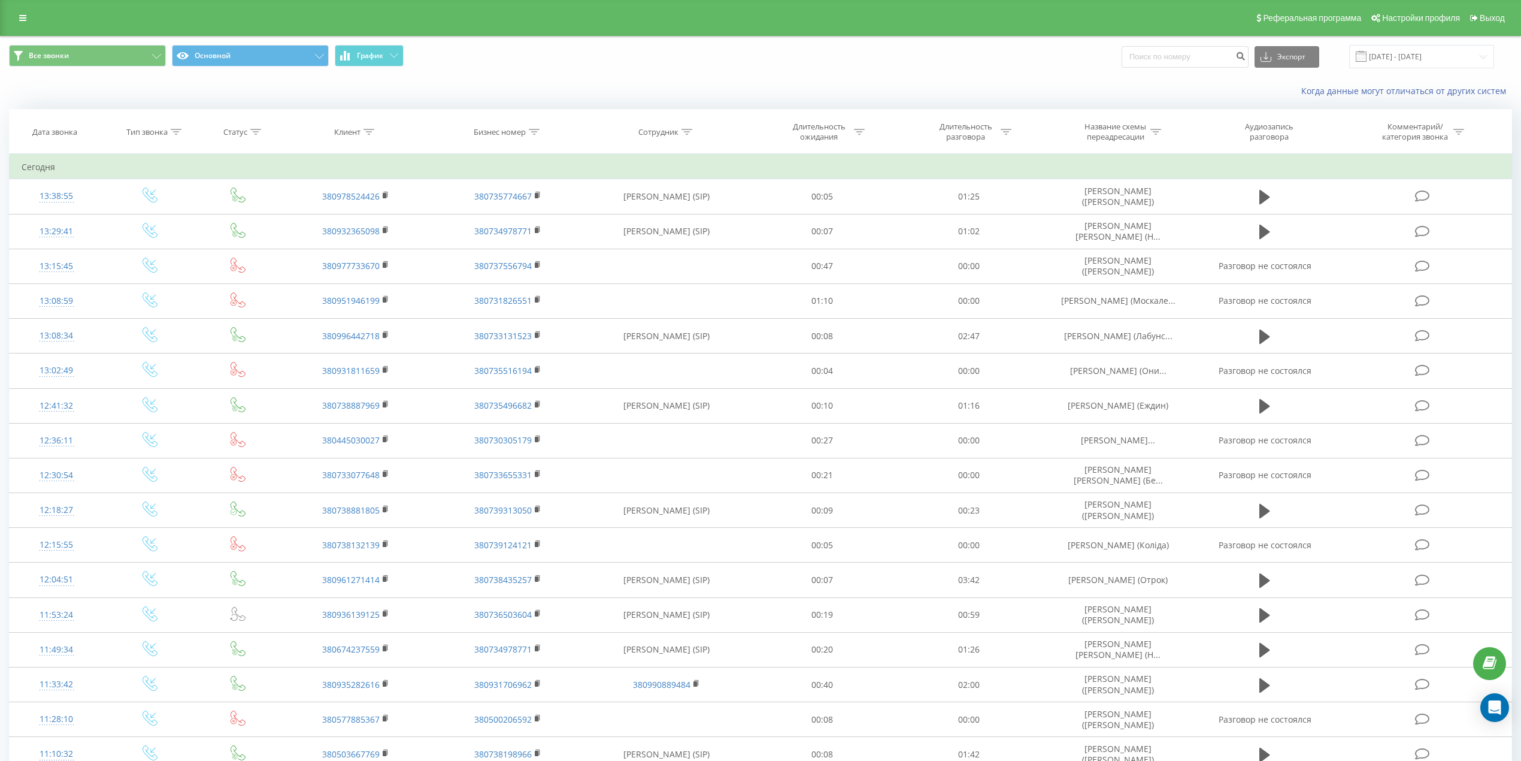
click at [866, 89] on div "Когда данные могут отличаться от других систем" at bounding box center [1046, 91] width 950 height 12
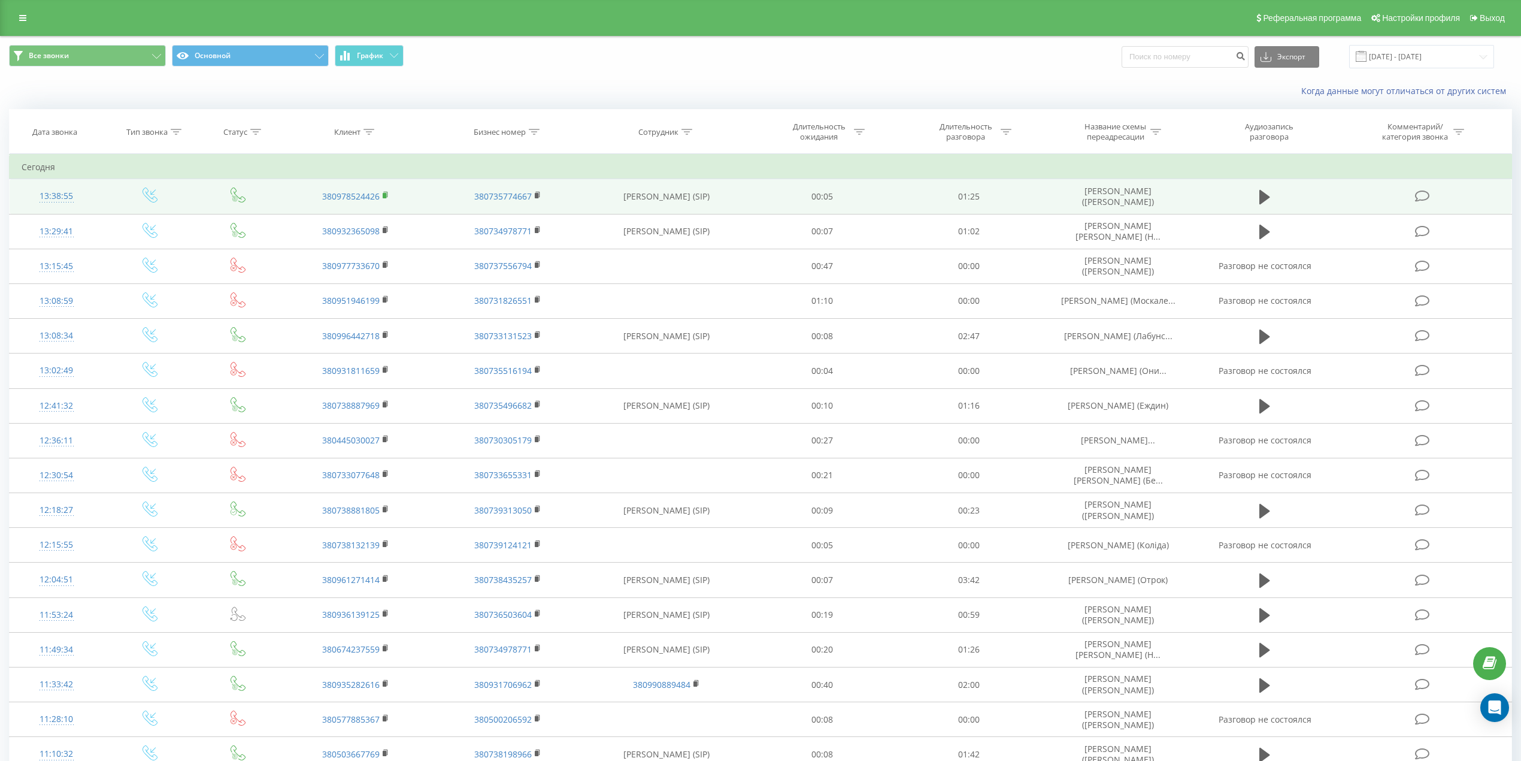
click at [386, 195] on icon at bounding box center [386, 195] width 7 height 8
drag, startPoint x: 1117, startPoint y: 199, endPoint x: 1050, endPoint y: 196, distance: 67.1
click at [1050, 196] on td "Стешенко Тетяна (Лабунська)" at bounding box center [1118, 196] width 153 height 35
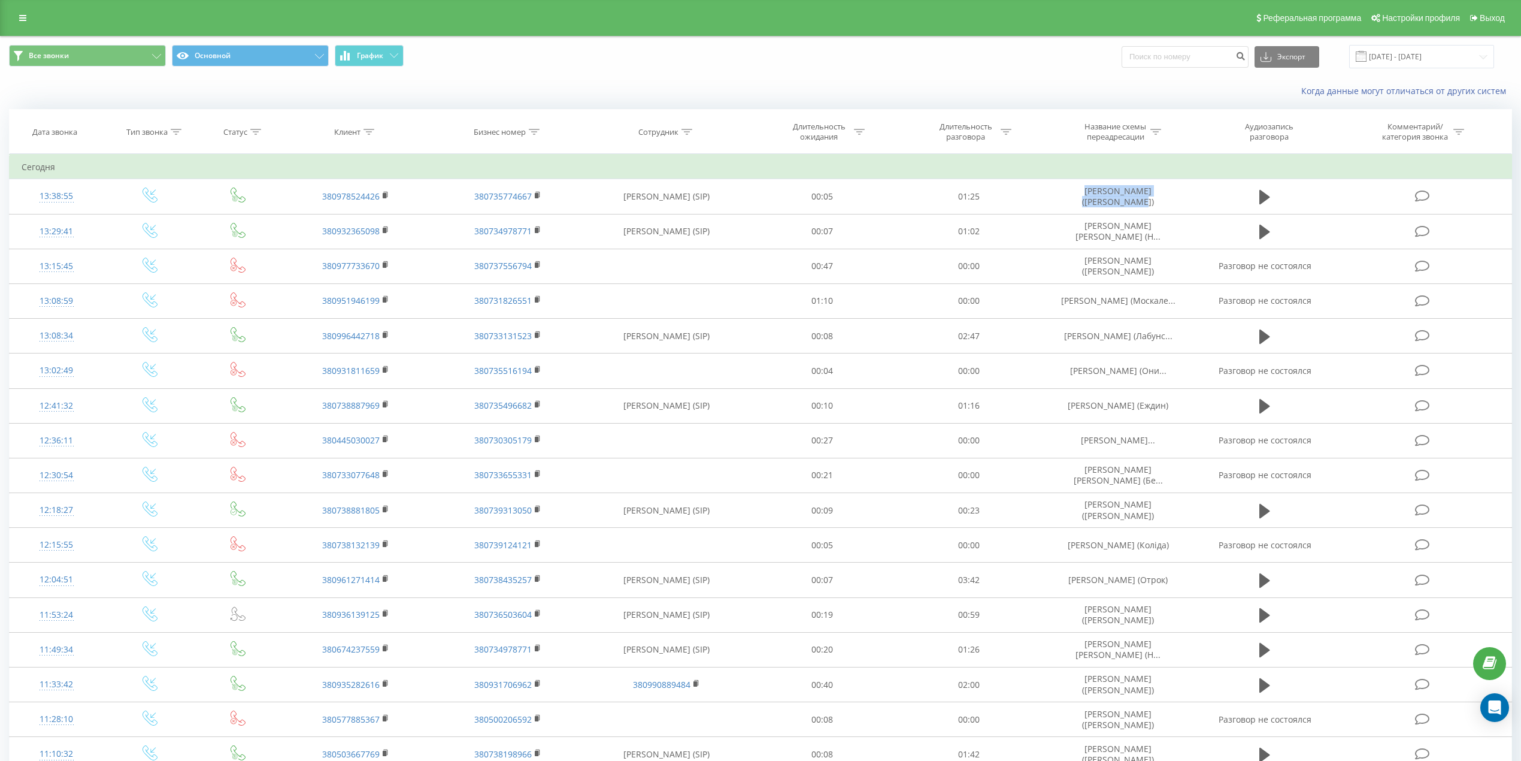
copy td "Стешенко Тетяна (Лабунська)"
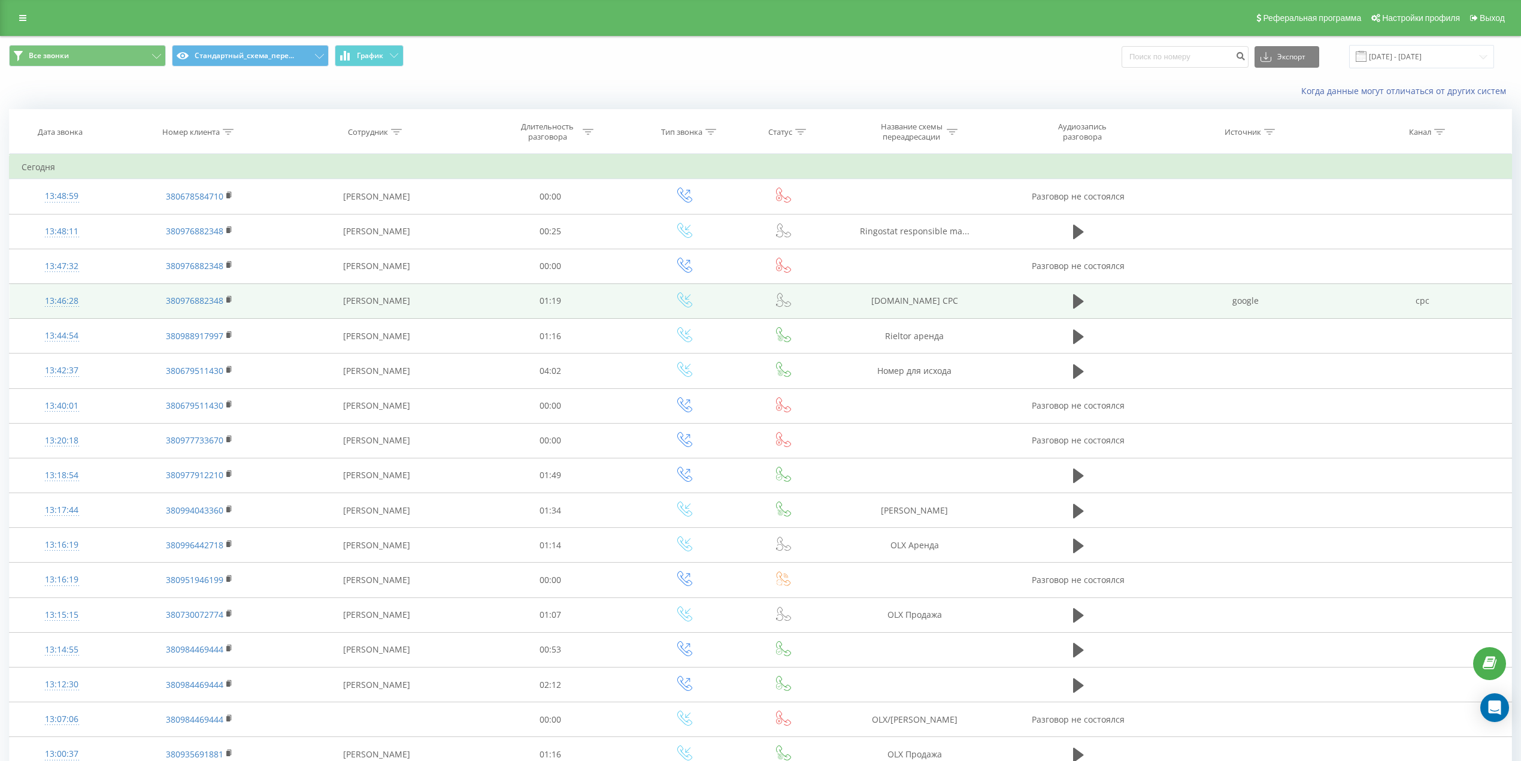
click at [1068, 302] on td at bounding box center [1079, 300] width 158 height 35
click at [1079, 302] on icon at bounding box center [1078, 301] width 11 height 14
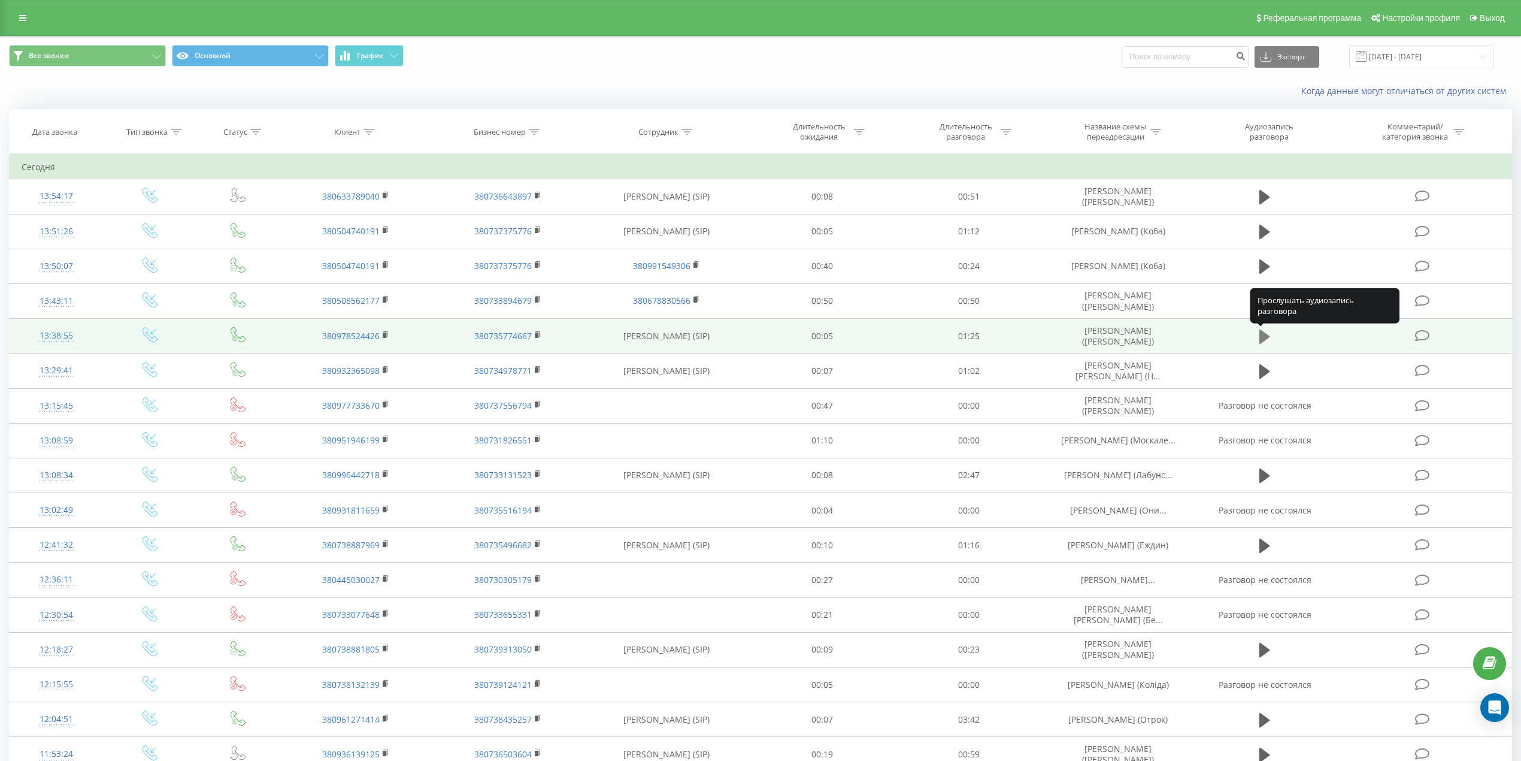
click at [1267, 333] on icon at bounding box center [1264, 336] width 11 height 17
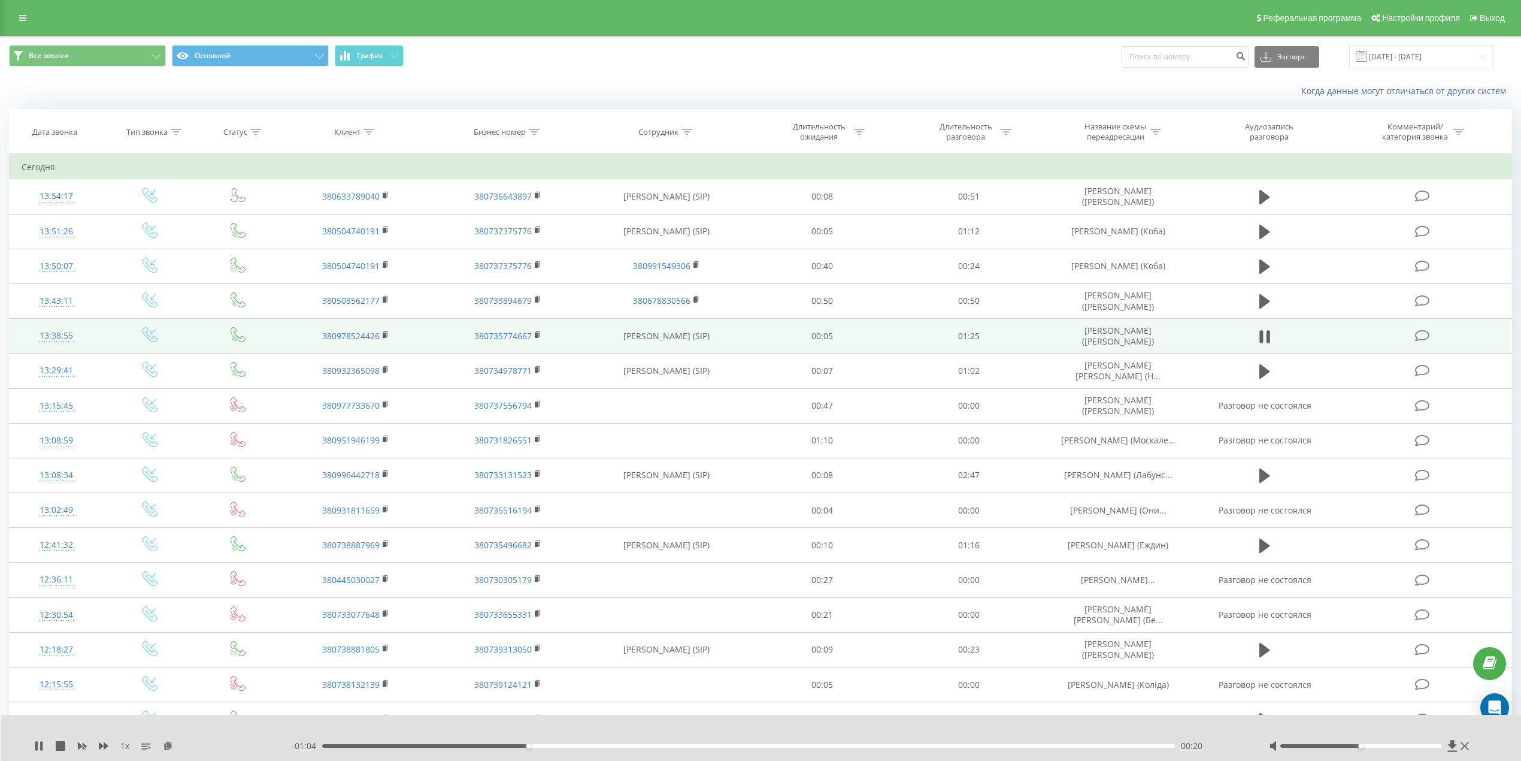
click at [1275, 340] on td at bounding box center [1265, 336] width 141 height 35
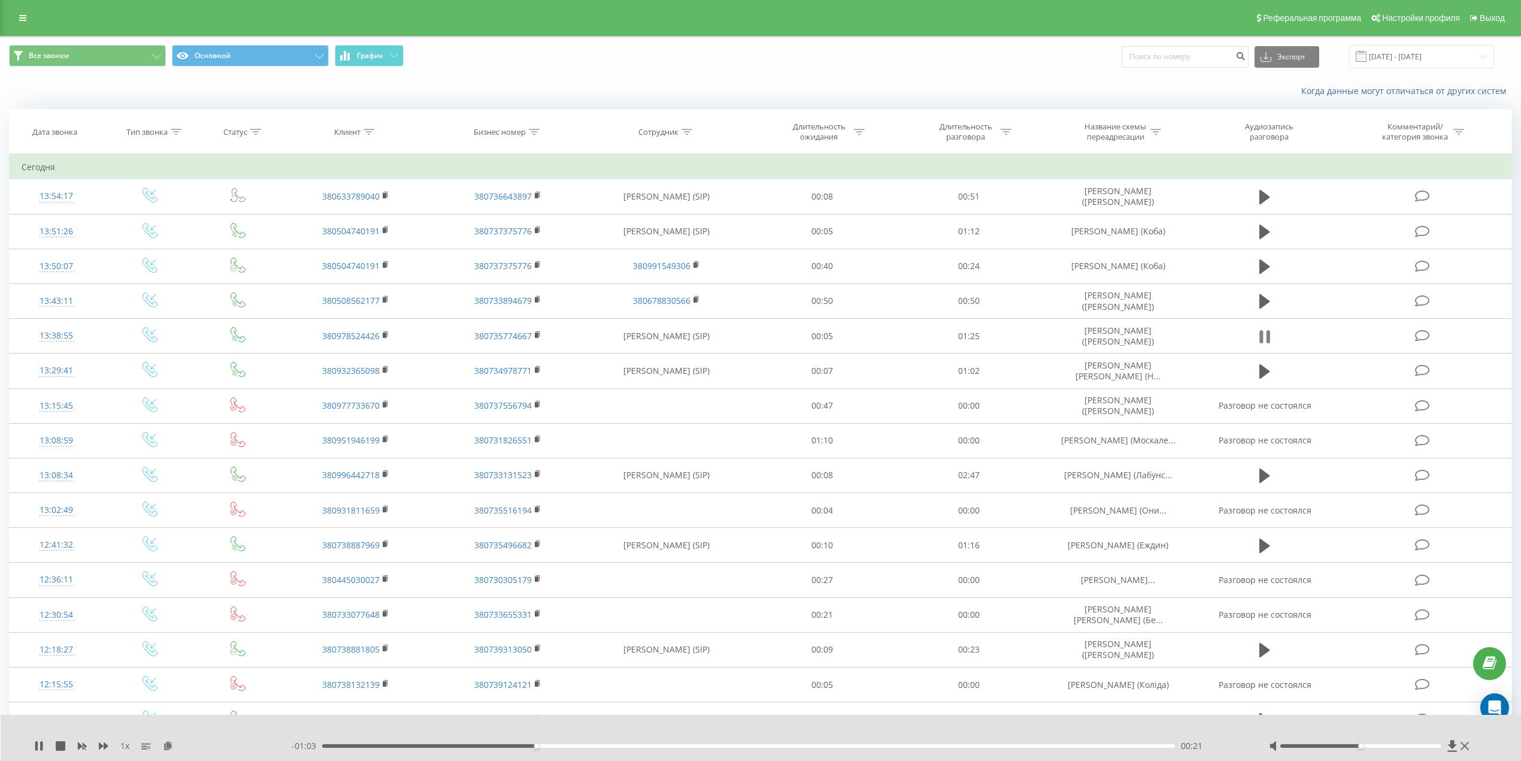
click at [1261, 332] on icon at bounding box center [1262, 336] width 4 height 13
